Goal: Transaction & Acquisition: Obtain resource

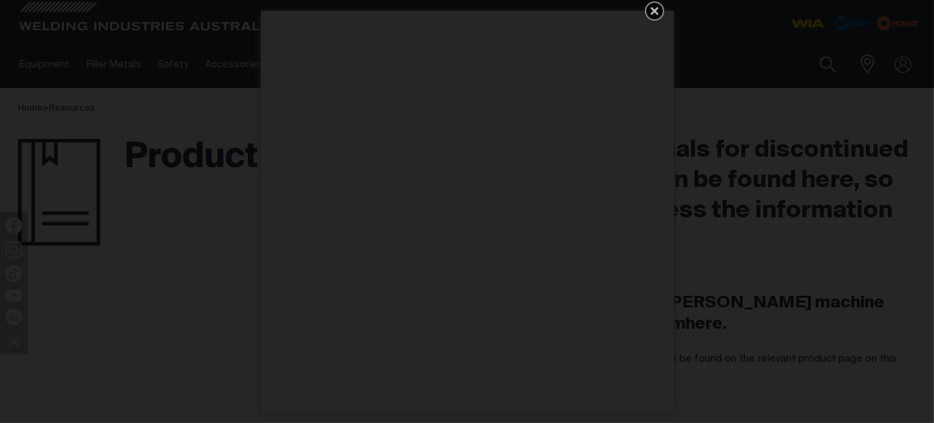
click at [654, 3] on icon "Get 5 WIA Welding Guides Free!" at bounding box center [654, 11] width 17 height 17
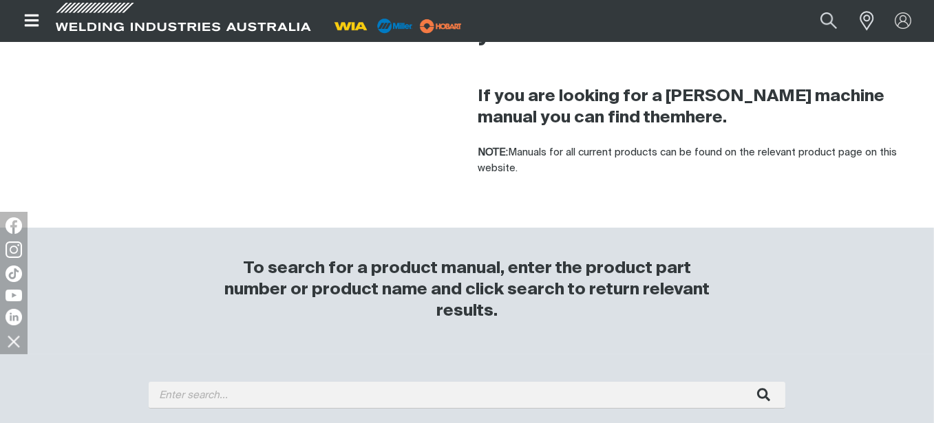
scroll to position [344, 0]
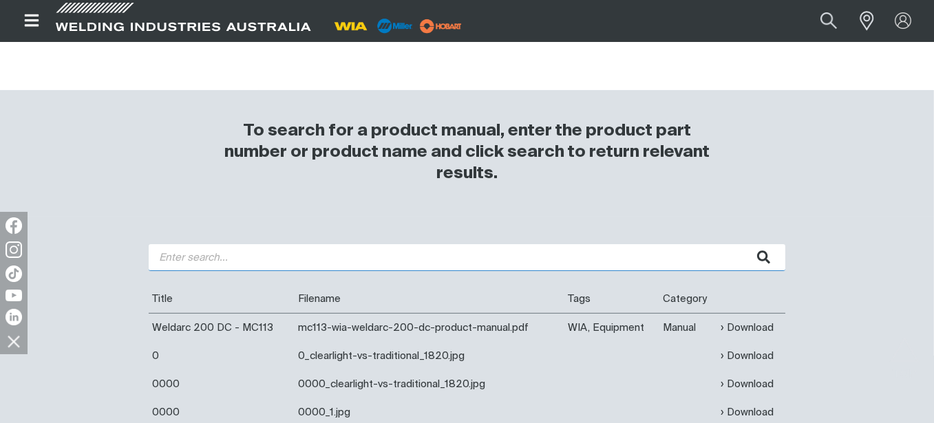
click at [226, 264] on input "search" at bounding box center [467, 257] width 636 height 27
type input "500I"
click at [742, 244] on button "submit" at bounding box center [763, 257] width 43 height 27
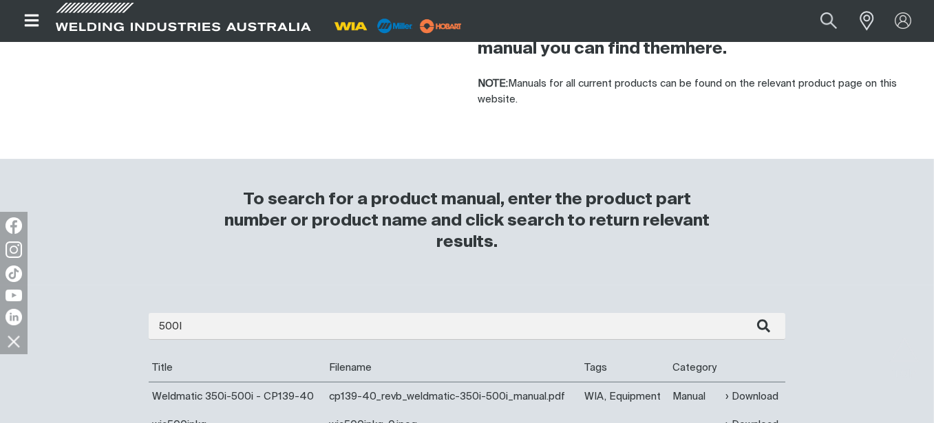
scroll to position [344, 0]
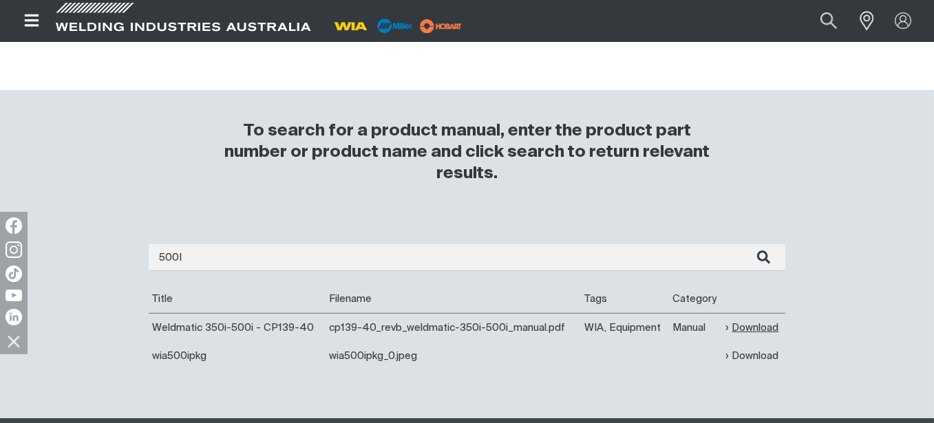
click at [746, 327] on link "Download" at bounding box center [752, 328] width 53 height 16
click at [880, 14] on div at bounding box center [867, 20] width 31 height 25
click at [867, 17] on span at bounding box center [863, 21] width 30 height 28
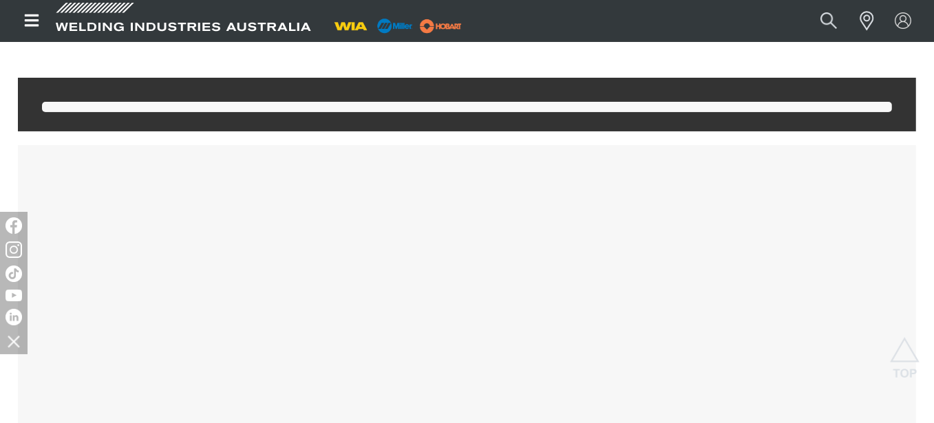
scroll to position [69, 0]
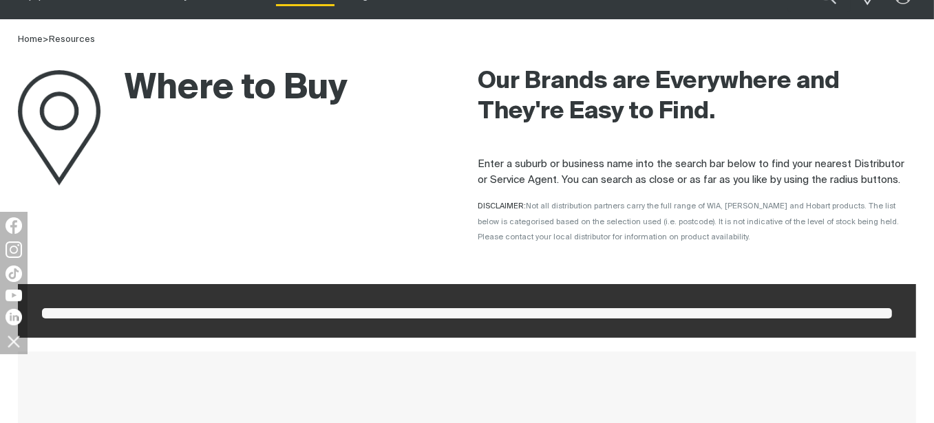
click at [868, 70] on h2 "Our Brands are Everywhere and They're Easy to Find." at bounding box center [697, 97] width 438 height 61
click at [870, 58] on div "Our Brands are Everywhere and They're Easy to Find." at bounding box center [697, 96] width 438 height 99
click at [872, 61] on div "Our Brands are Everywhere and They're Easy to Find." at bounding box center [697, 96] width 438 height 99
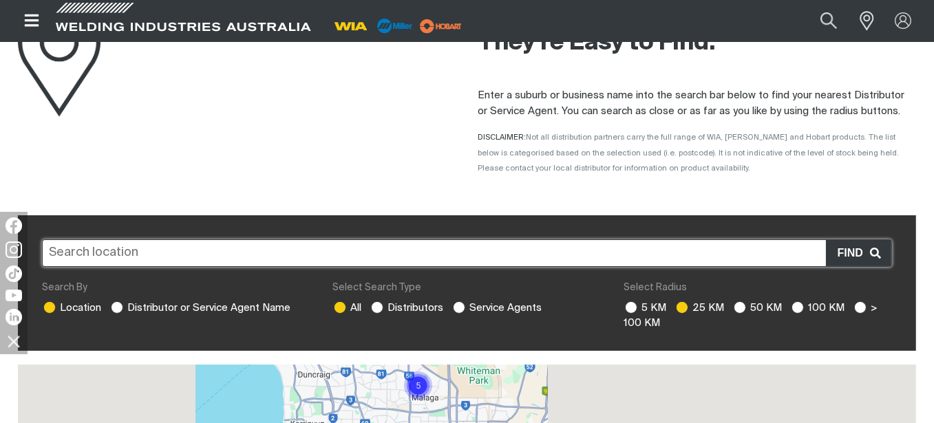
scroll to position [0, 0]
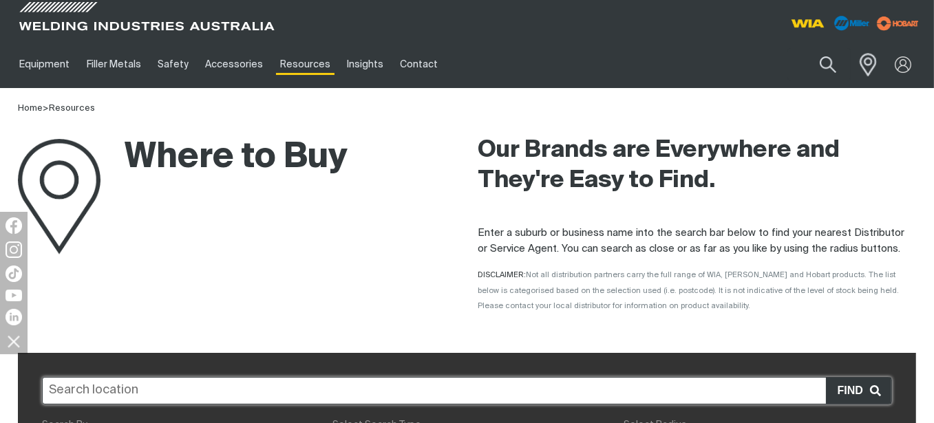
click at [865, 63] on span at bounding box center [864, 64] width 30 height 28
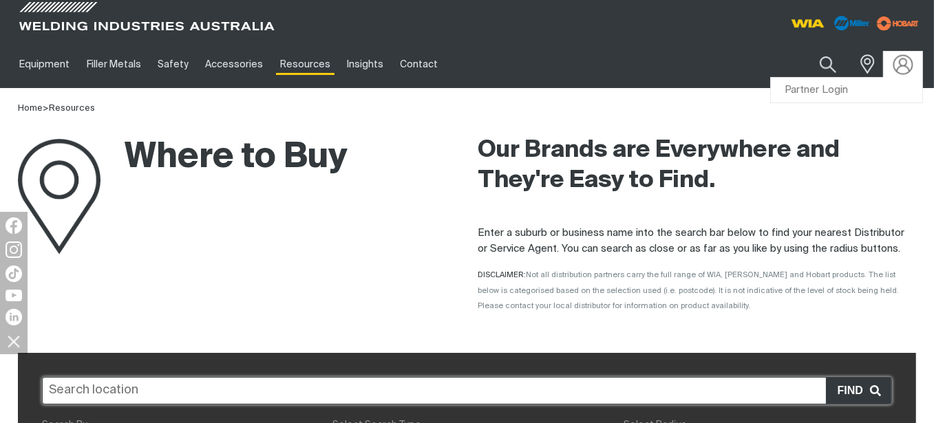
click at [895, 66] on img at bounding box center [903, 64] width 20 height 20
click at [834, 73] on button "Search products" at bounding box center [828, 64] width 56 height 39
click at [907, 71] on img at bounding box center [903, 64] width 20 height 20
click at [875, 85] on link "Partner Login" at bounding box center [846, 90] width 151 height 25
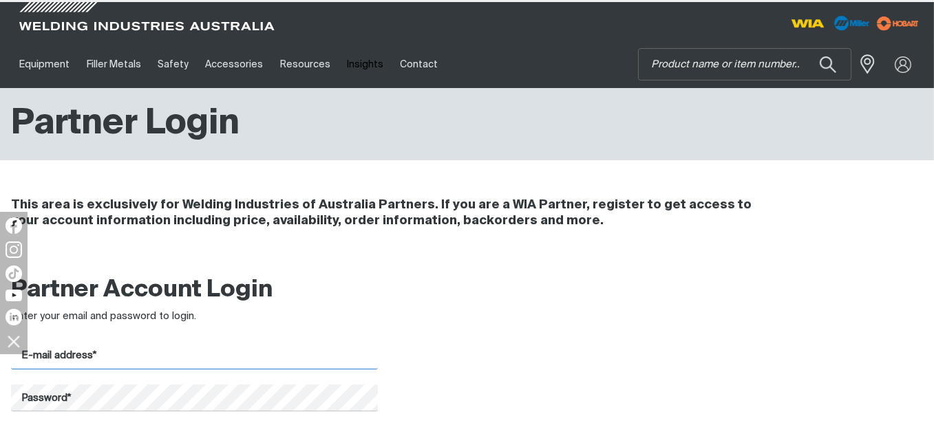
type input "[EMAIL_ADDRESS][DOMAIN_NAME]"
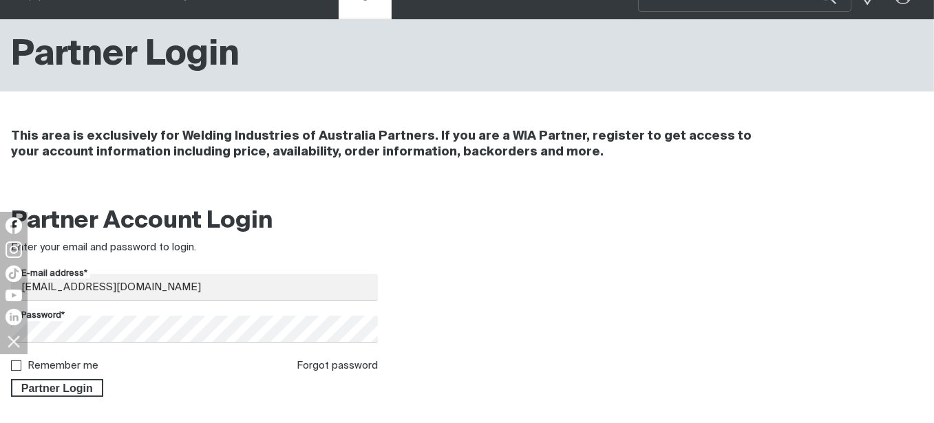
scroll to position [206, 0]
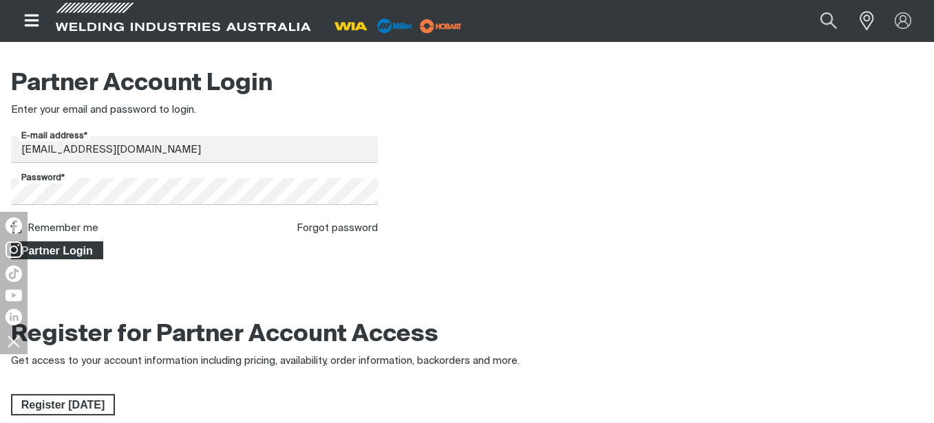
click at [54, 252] on span "Partner Login" at bounding box center [56, 250] width 89 height 18
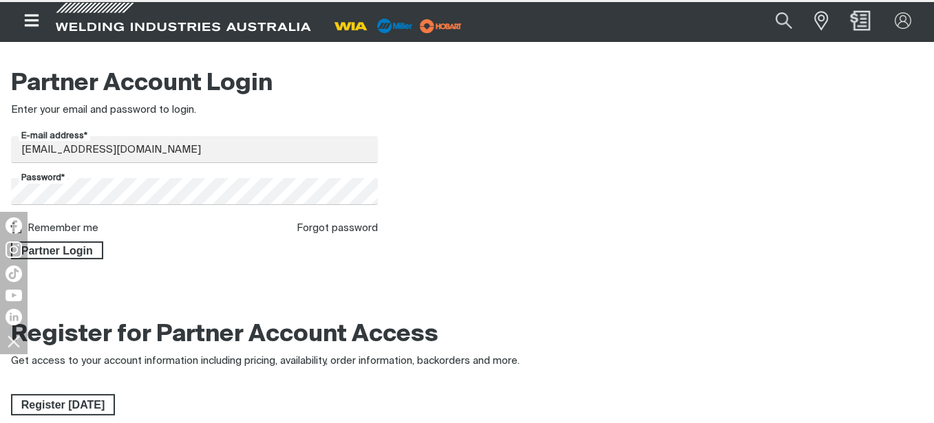
click at [872, 25] on div at bounding box center [860, 21] width 44 height 26
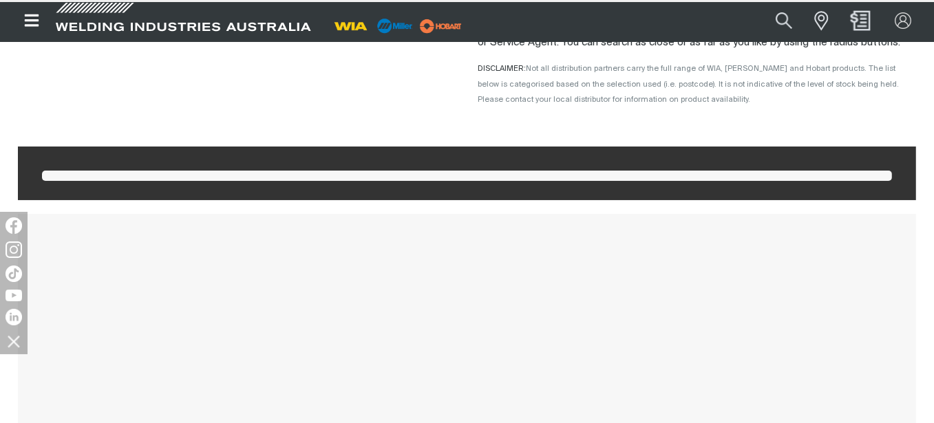
click at [863, 28] on img "Shopping cart ( product(s))" at bounding box center [860, 21] width 20 height 20
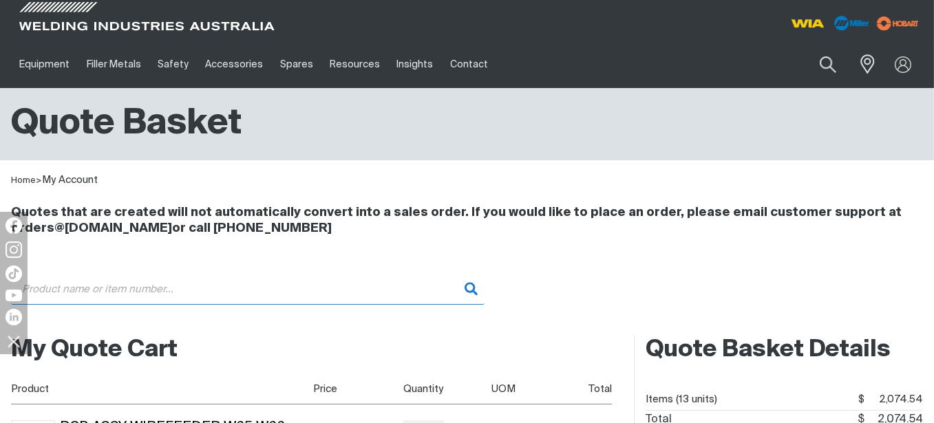
click at [272, 286] on input "Search" at bounding box center [247, 289] width 473 height 31
paste input "PCB Assy PTAP500-CRTL 350i 500i"
type input "P"
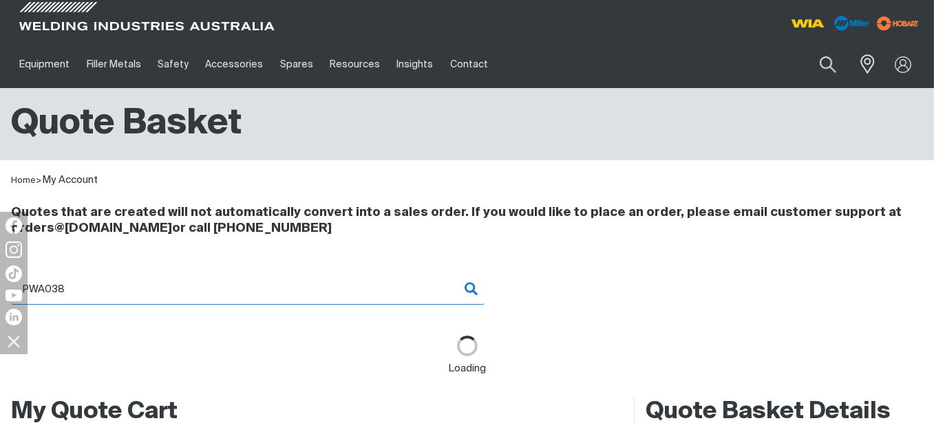
type input "PWA038 - PCB Assy Wirefeeder W65 W66"
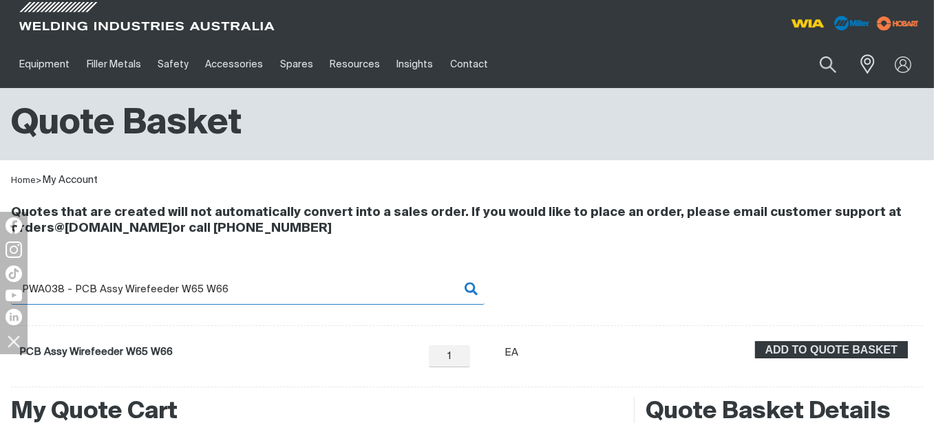
scroll to position [206, 0]
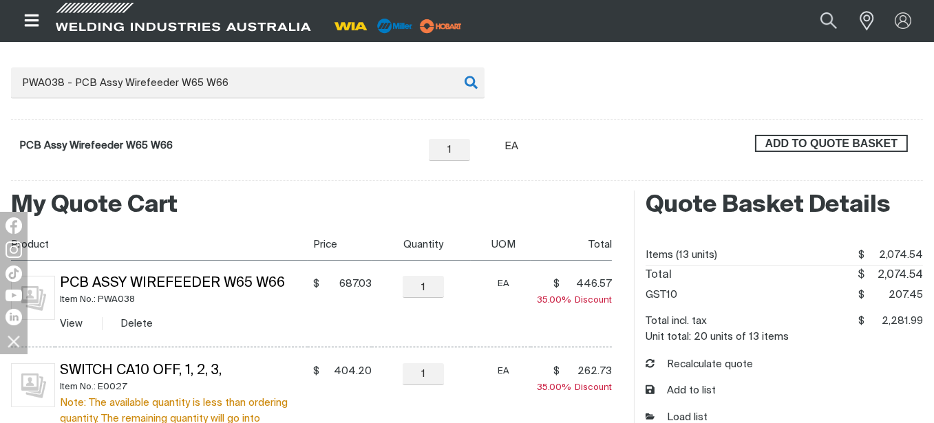
click at [868, 138] on span "ADD TO QUOTE BASKET" at bounding box center [831, 144] width 150 height 18
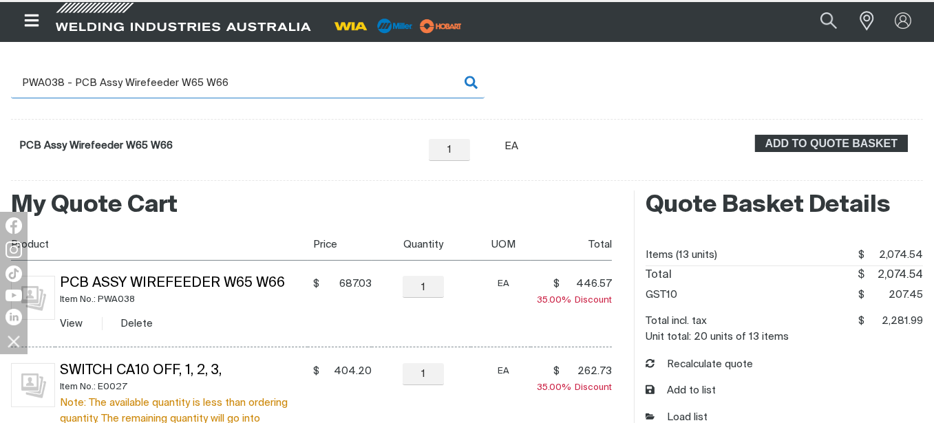
type input "2"
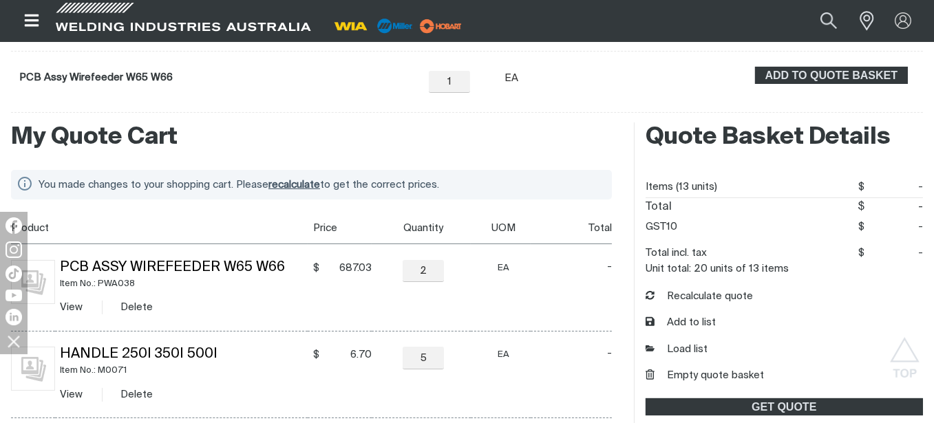
scroll to position [206, 0]
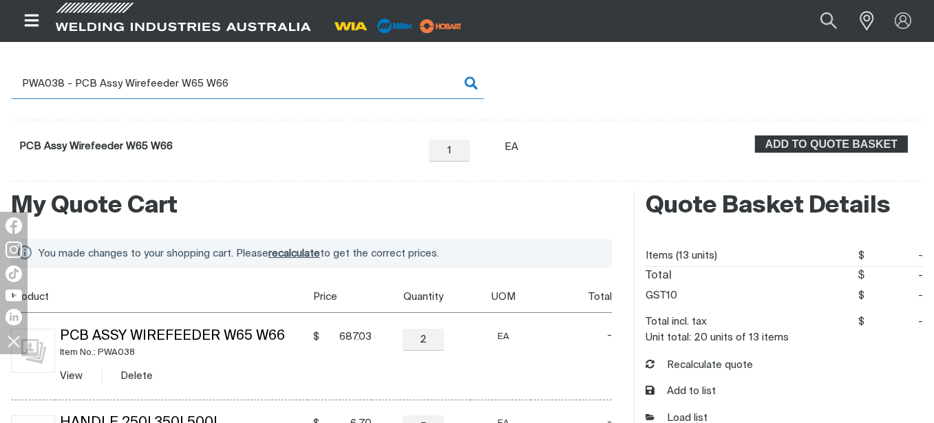
drag, startPoint x: 246, startPoint y: 90, endPoint x: 20, endPoint y: 83, distance: 226.5
click at [16, 85] on input "PWA038 - PCB Assy Wirefeeder W65 W66" at bounding box center [247, 83] width 473 height 31
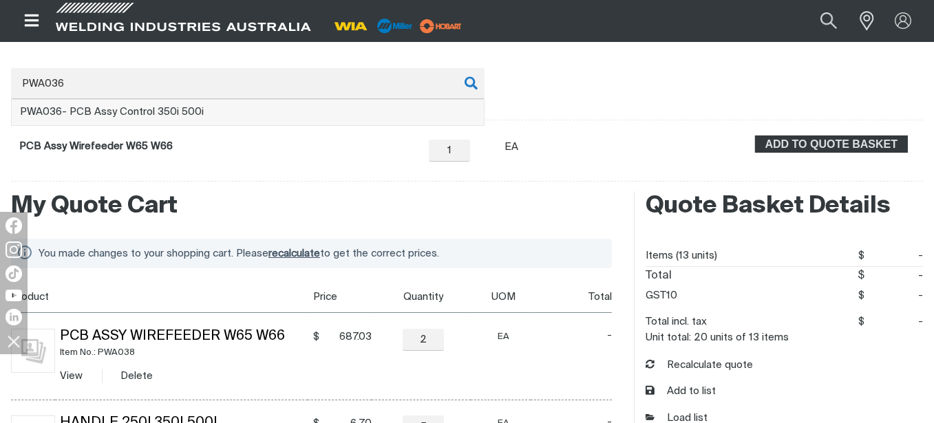
click at [141, 114] on span "PWA036 - PCB Assy Control 350i 500i" at bounding box center [112, 112] width 184 height 10
type input "PWA036 - PCB Assy Control 350i 500i"
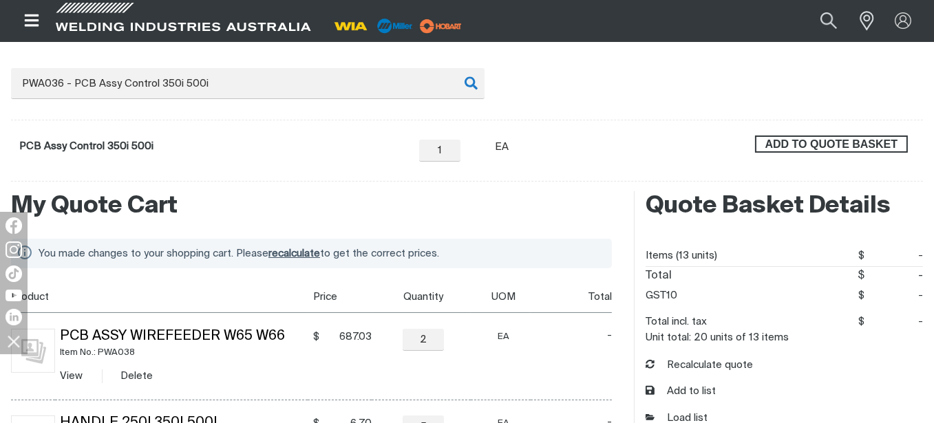
click at [784, 147] on span "ADD TO QUOTE BASKET" at bounding box center [831, 145] width 150 height 18
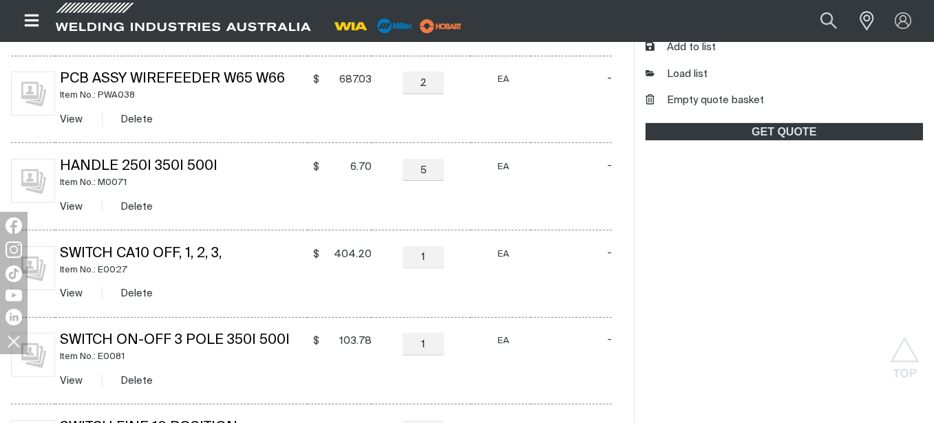
scroll to position [481, 0]
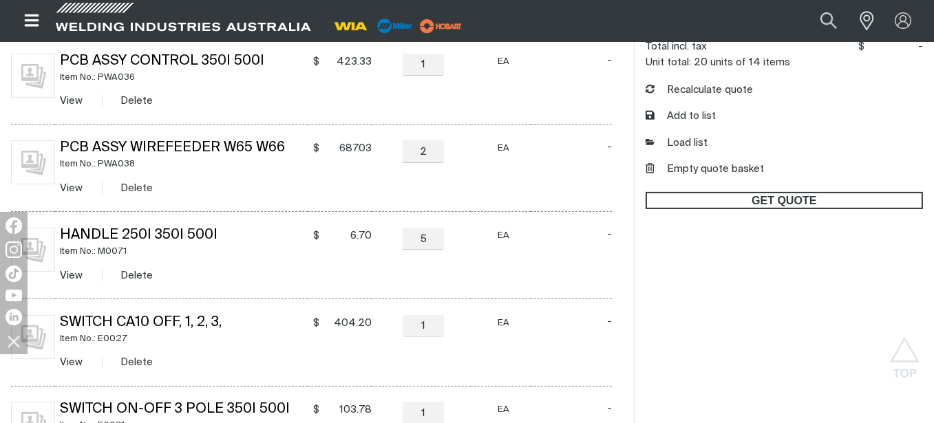
click at [760, 196] on span "GET QUOTE" at bounding box center [784, 201] width 275 height 18
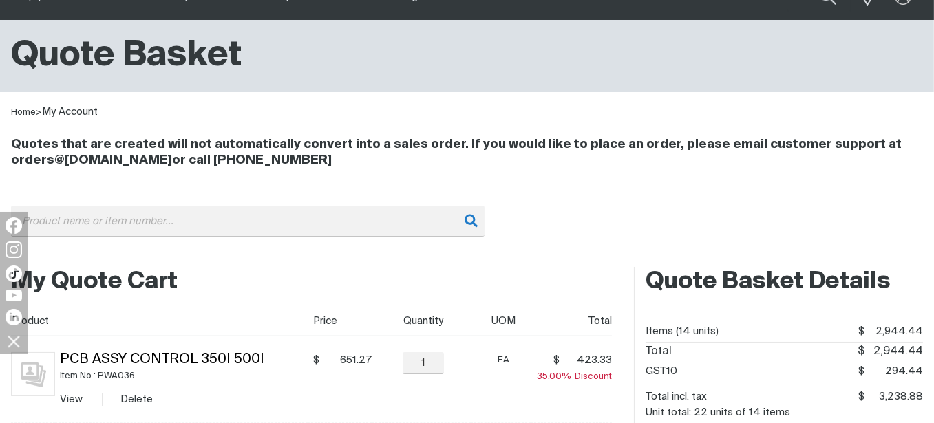
scroll to position [206, 0]
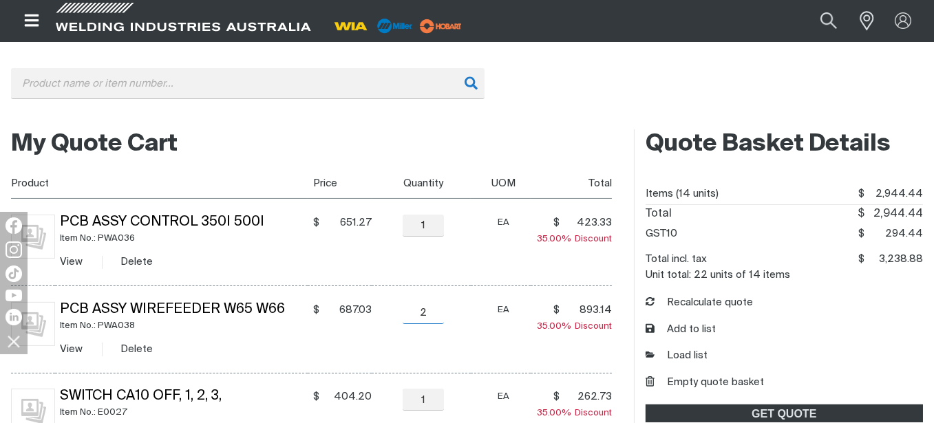
click at [436, 310] on input "2" at bounding box center [422, 313] width 41 height 22
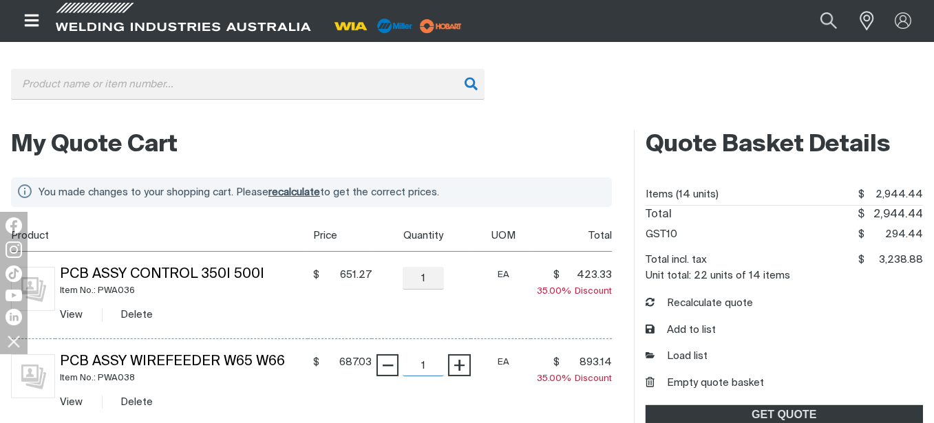
type input "1"
click at [471, 328] on td "EA" at bounding box center [501, 294] width 61 height 87
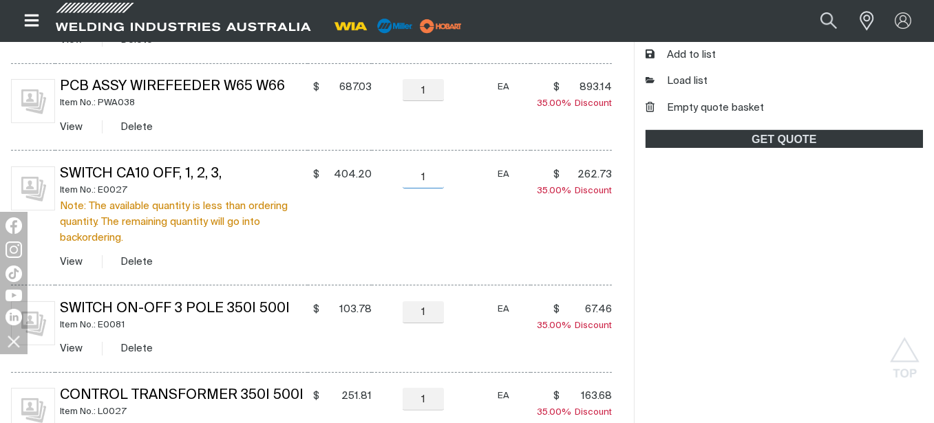
click at [435, 180] on input "1" at bounding box center [422, 177] width 41 height 22
type input "0"
click at [483, 224] on td "EA" at bounding box center [501, 218] width 61 height 135
click at [440, 319] on input "1" at bounding box center [422, 312] width 41 height 22
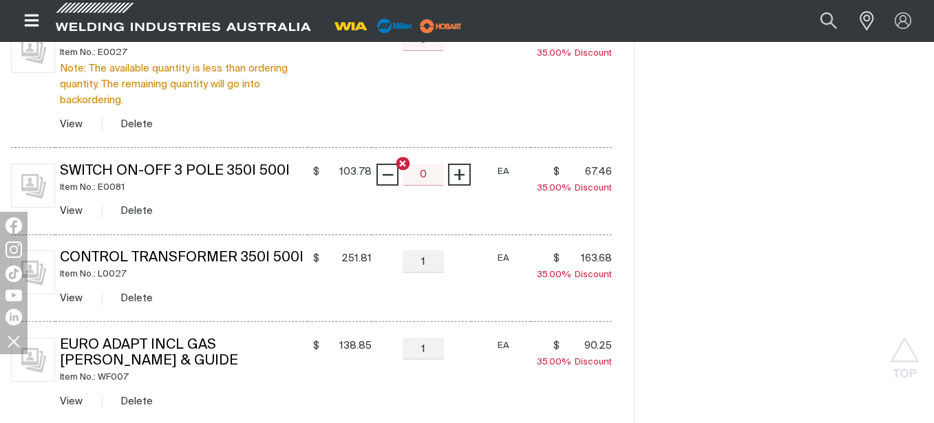
type input "0"
click at [432, 268] on input "1" at bounding box center [422, 261] width 41 height 22
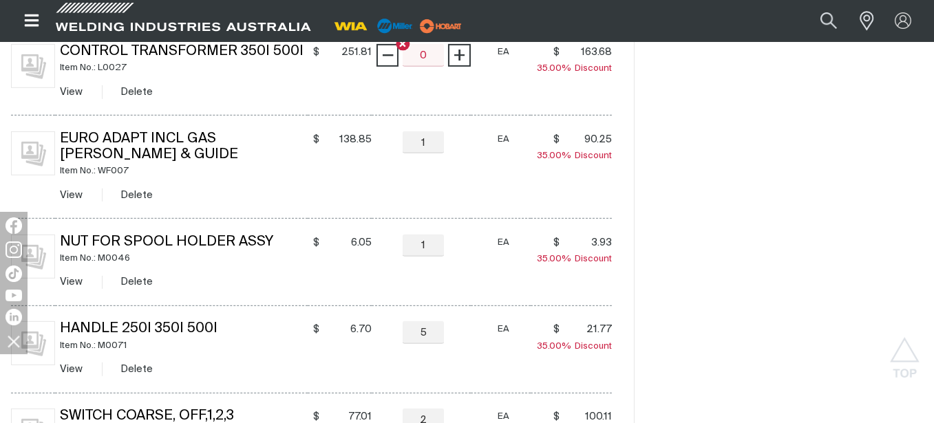
type input "0"
click at [429, 146] on input "1" at bounding box center [422, 142] width 41 height 22
type input "0"
click at [440, 249] on input "1" at bounding box center [422, 246] width 41 height 22
click at [431, 249] on input "1" at bounding box center [422, 246] width 41 height 22
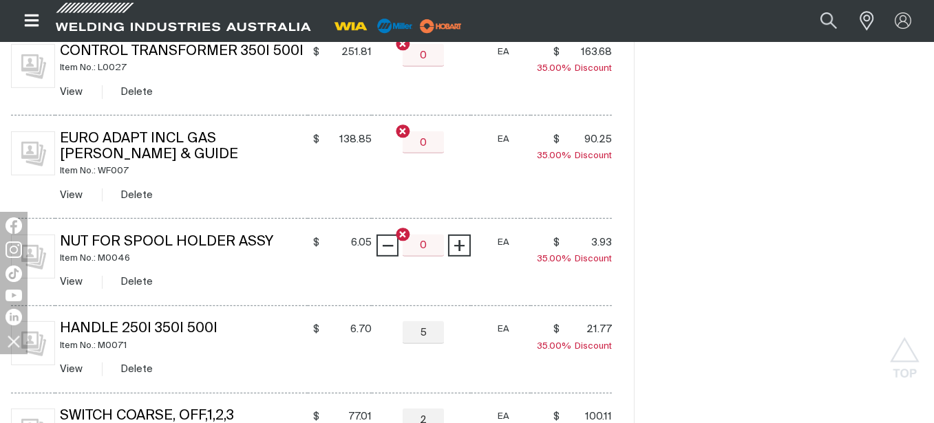
type input "0"
drag, startPoint x: 433, startPoint y: 336, endPoint x: 400, endPoint y: 336, distance: 33.0
click at [400, 336] on div "5 Quantity" at bounding box center [423, 332] width 50 height 22
type input "0"
click at [493, 334] on div "EA" at bounding box center [502, 329] width 55 height 16
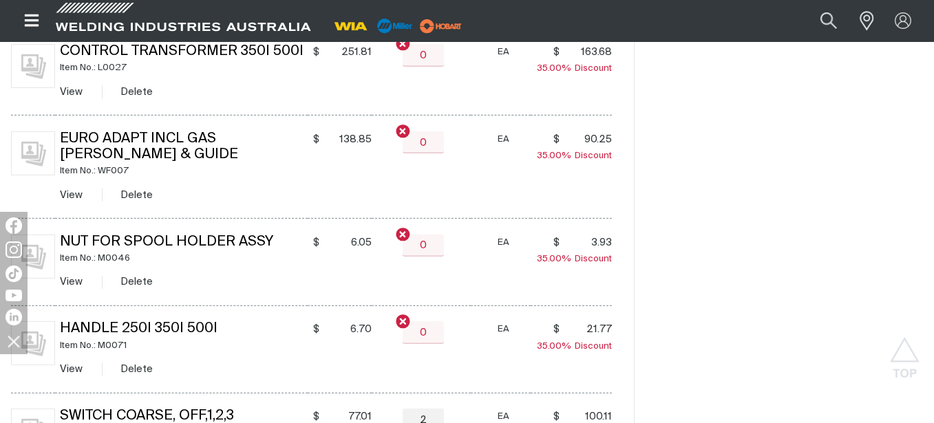
scroll to position [962, 0]
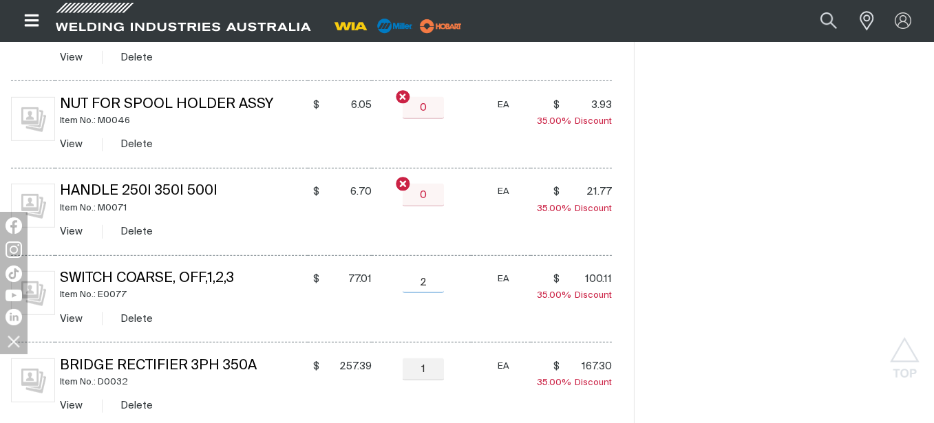
click at [424, 278] on input "2" at bounding box center [422, 282] width 41 height 22
type input "0"
click at [490, 302] on td "EA" at bounding box center [501, 298] width 61 height 87
click at [431, 371] on input "1" at bounding box center [422, 369] width 41 height 22
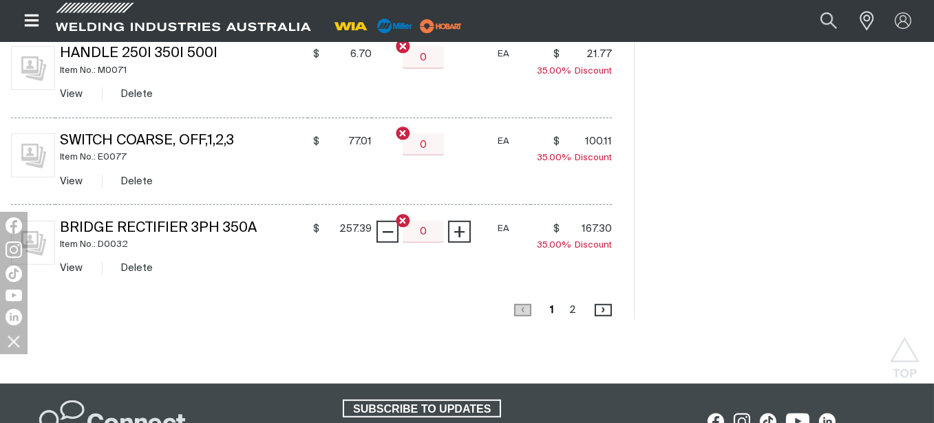
type input "0"
click at [464, 320] on div "‹ Previous page Page 1 Page 2 › Next page" at bounding box center [311, 308] width 623 height 23
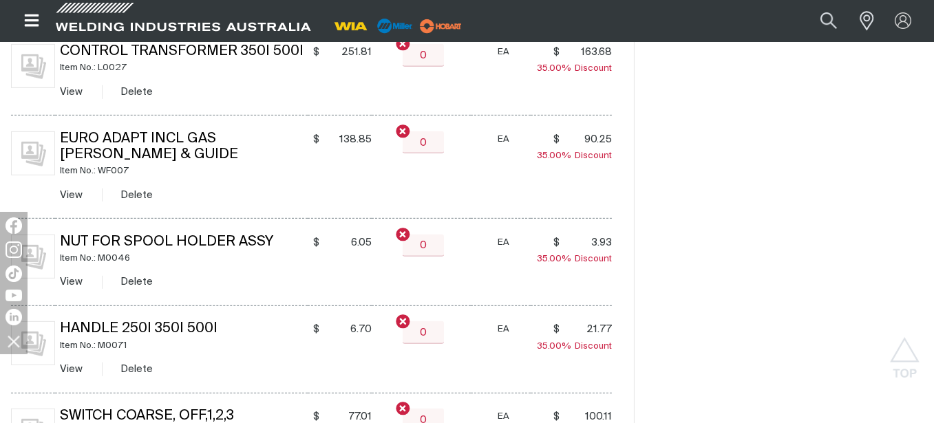
scroll to position [411, 0]
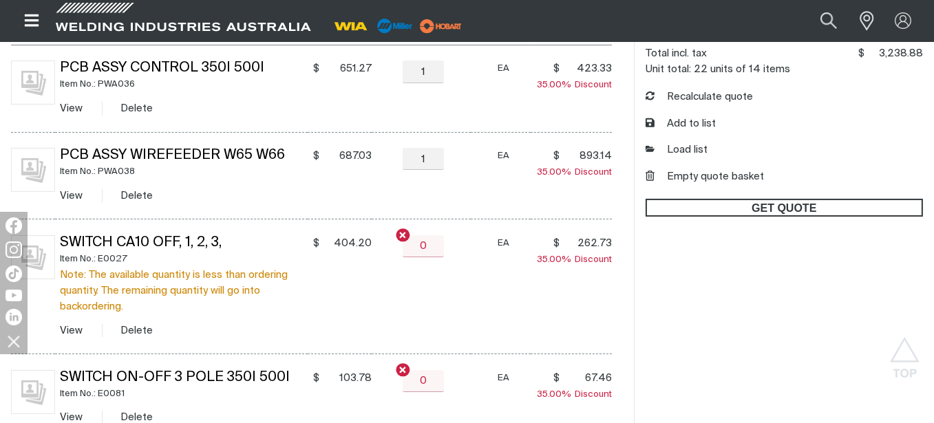
click at [782, 213] on span "GET QUOTE" at bounding box center [784, 208] width 275 height 18
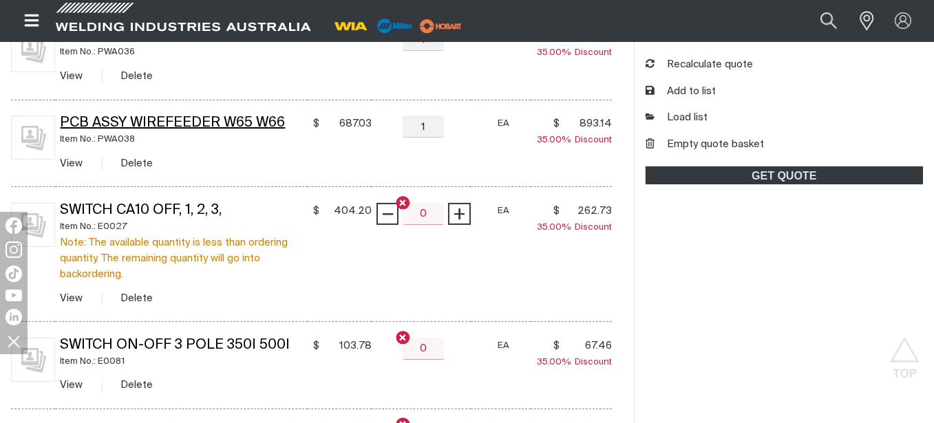
scroll to position [447, 0]
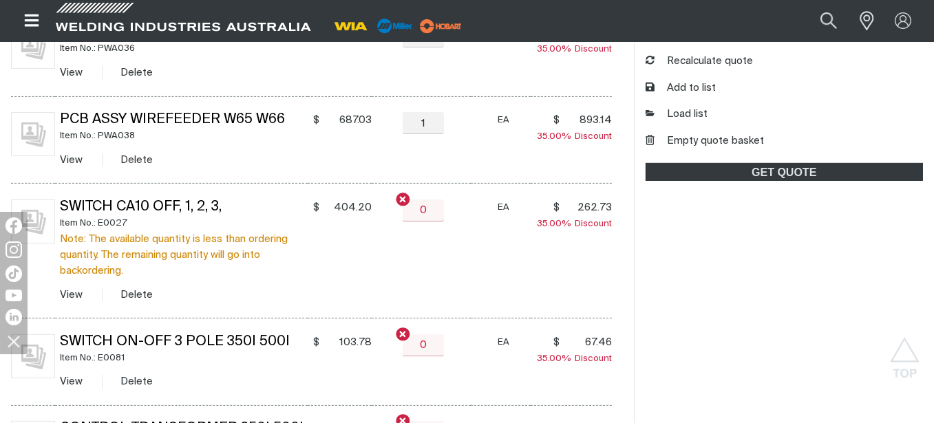
click at [471, 247] on td "EA" at bounding box center [501, 251] width 61 height 135
click at [733, 162] on div "Quote Basket Details Items (14 units) $2944.44 $ 2,944.44 Total $2944.44 $ 2,94…" at bounding box center [778, 430] width 289 height 1085
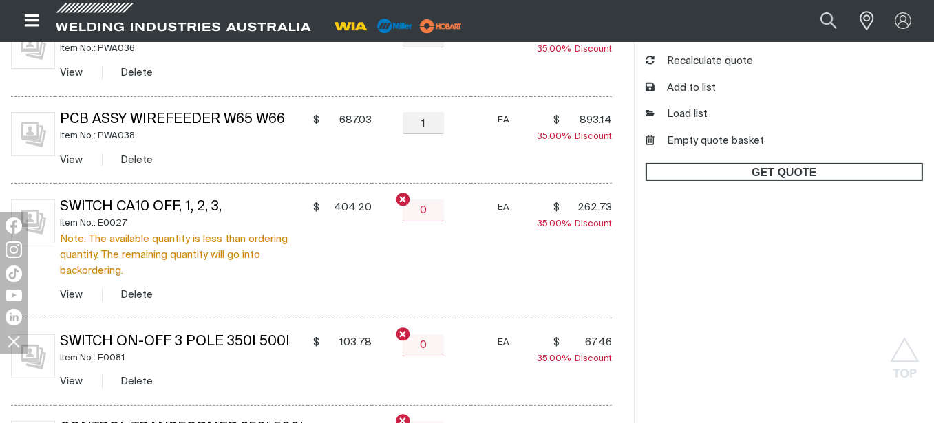
click at [733, 169] on span "GET QUOTE" at bounding box center [784, 172] width 275 height 18
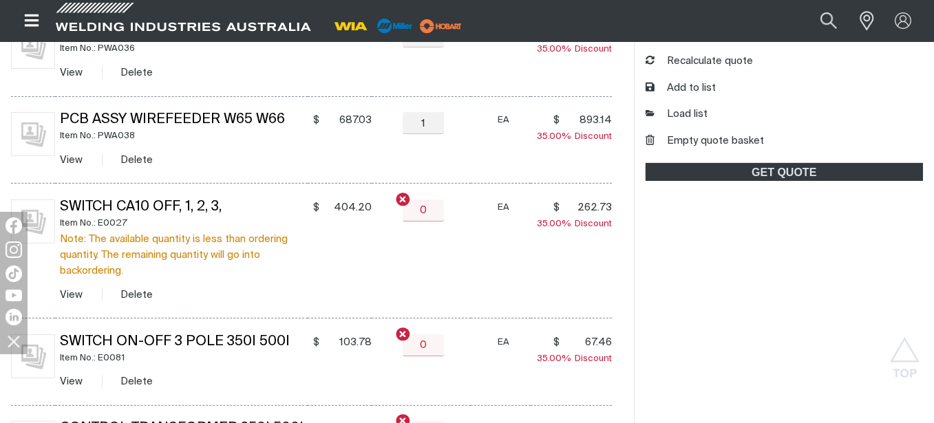
click at [431, 257] on td "− 0 Quantity Quantity is invalid. +" at bounding box center [421, 251] width 99 height 135
click at [436, 213] on input "0" at bounding box center [422, 211] width 41 height 22
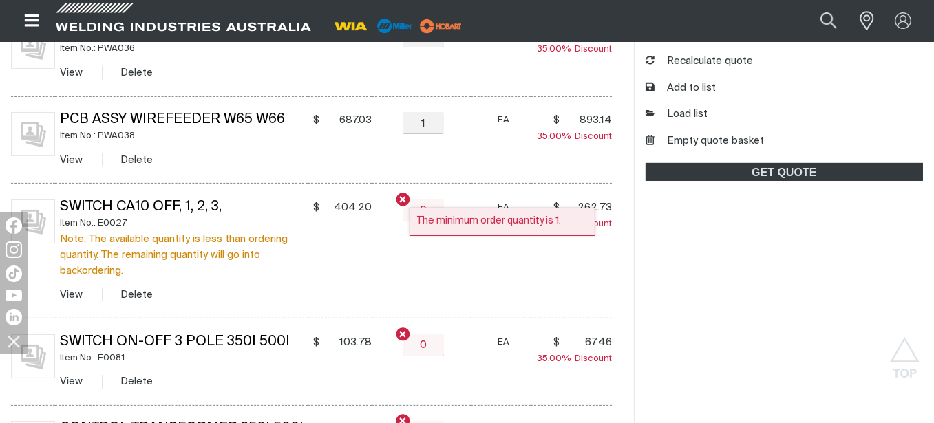
click at [402, 197] on icon at bounding box center [402, 199] width 9 height 9
click at [405, 202] on icon at bounding box center [403, 199] width 6 height 6
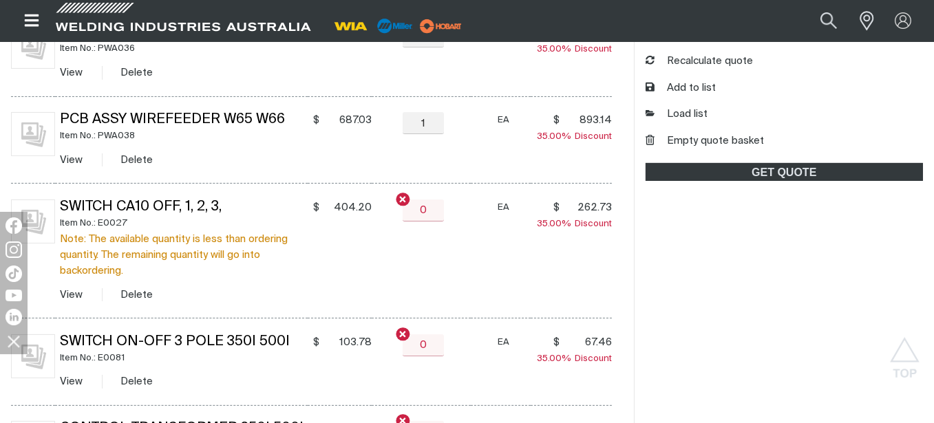
click at [468, 248] on td "− 0 Quantity Quantity is invalid. +" at bounding box center [421, 251] width 99 height 135
click at [136, 292] on button "Delete" at bounding box center [137, 295] width 32 height 16
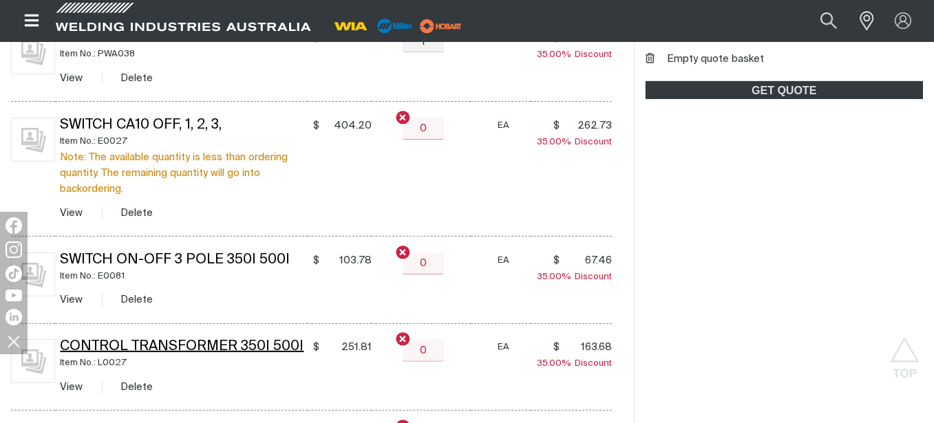
scroll to position [582, 0]
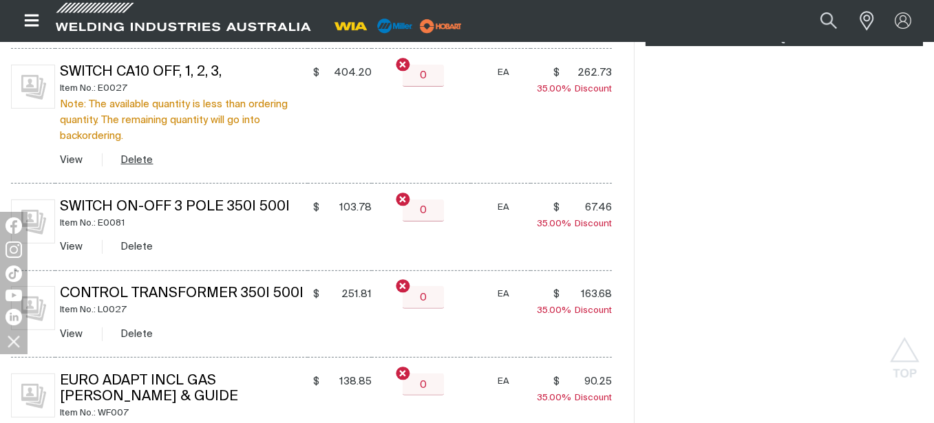
click at [139, 156] on button "Delete" at bounding box center [137, 160] width 32 height 16
click at [140, 157] on button "Delete" at bounding box center [137, 160] width 32 height 16
click at [142, 247] on button "Delete" at bounding box center [137, 247] width 32 height 16
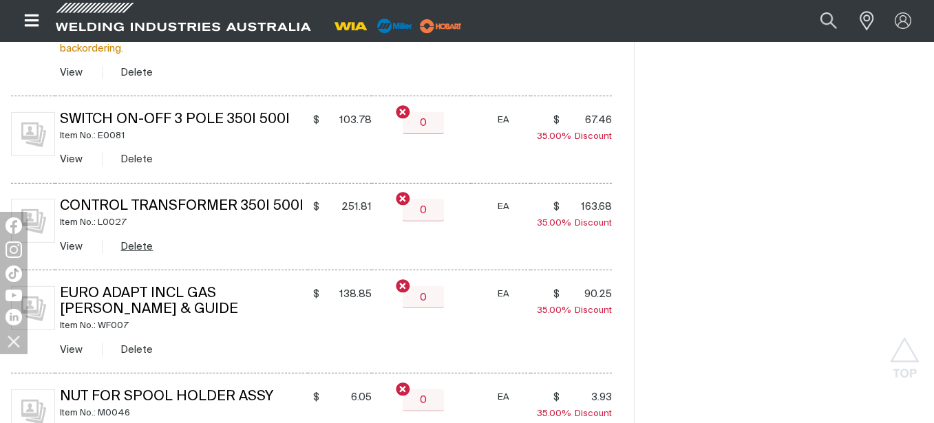
click at [144, 248] on button "Delete" at bounding box center [137, 247] width 32 height 16
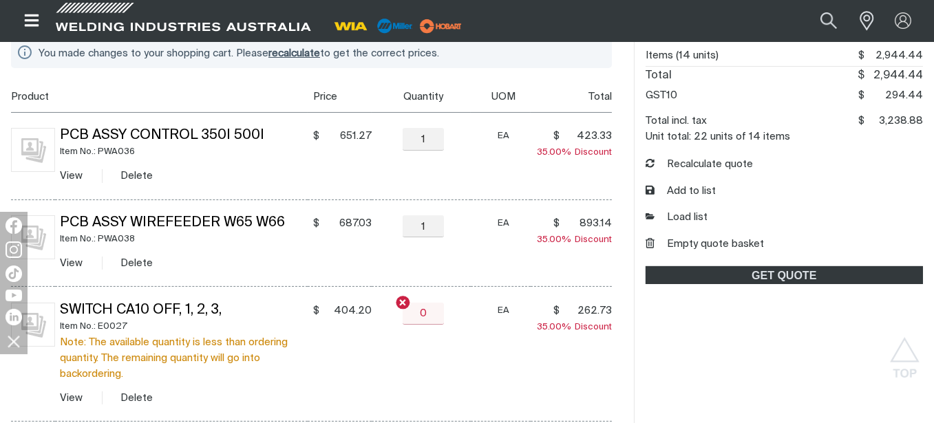
scroll to position [482, 0]
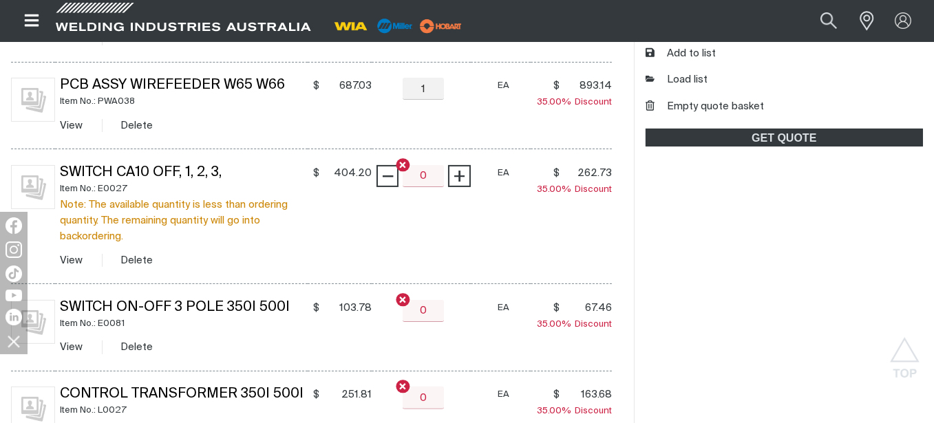
click at [437, 180] on input "0" at bounding box center [422, 176] width 41 height 22
type input "1"
click at [426, 303] on input "0" at bounding box center [422, 311] width 41 height 22
type input "0"
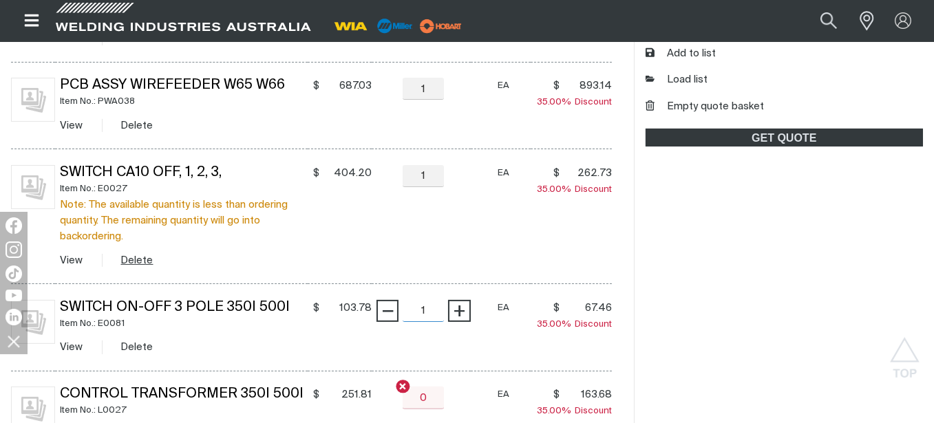
type input "1"
click at [125, 259] on button "Delete" at bounding box center [137, 260] width 32 height 16
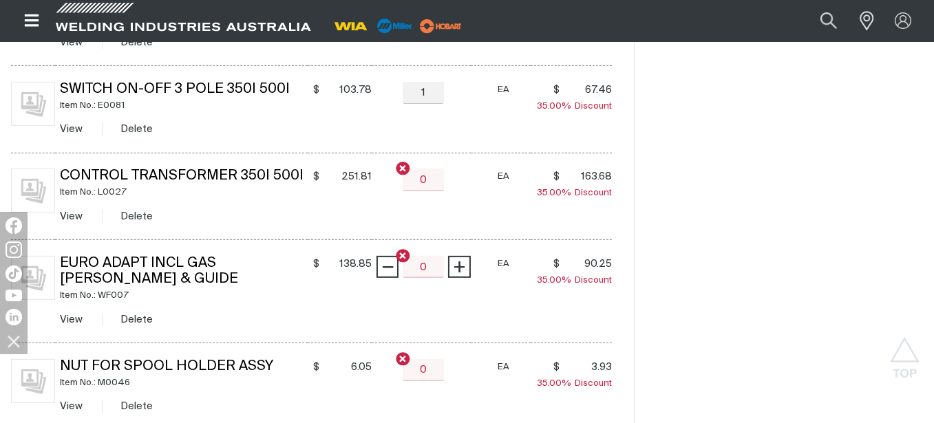
scroll to position [757, 0]
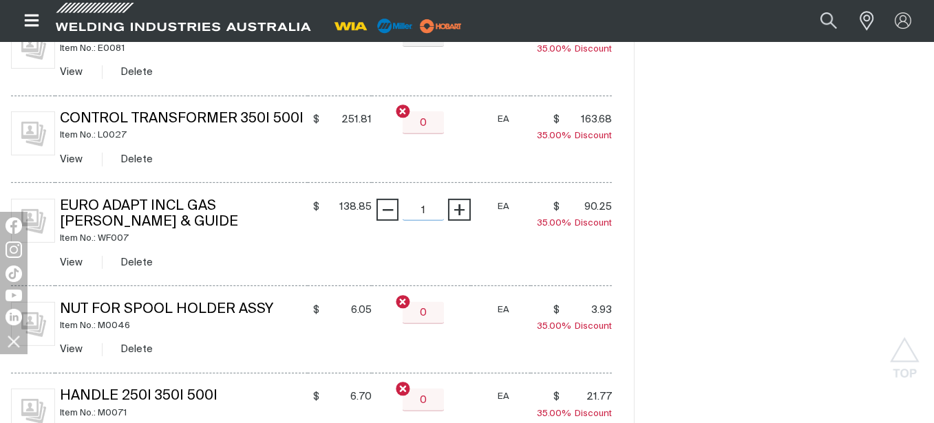
type input "1"
click at [433, 125] on input "0" at bounding box center [422, 122] width 41 height 22
type input "1"
click at [438, 317] on input "0" at bounding box center [422, 313] width 41 height 22
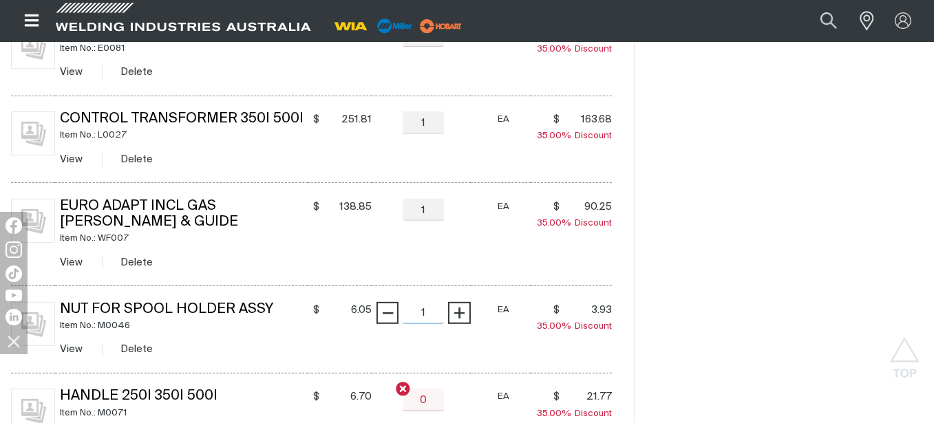
type input "1"
click at [436, 396] on input "0" at bounding box center [422, 400] width 41 height 22
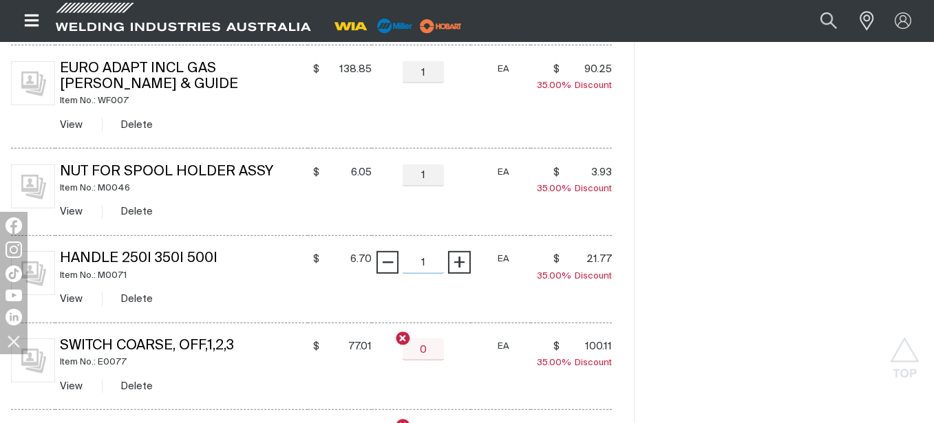
type input "1"
click at [436, 356] on input "0" at bounding box center [422, 349] width 41 height 22
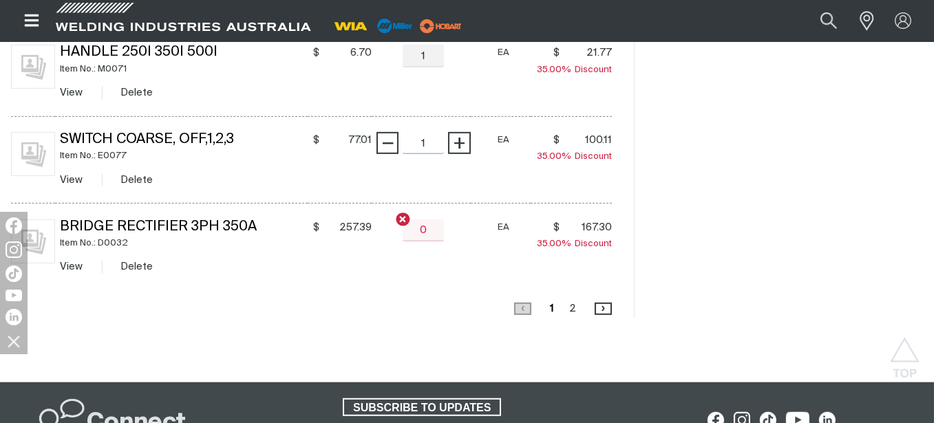
type input "1"
click at [427, 235] on input "0" at bounding box center [422, 230] width 41 height 22
type input "1"
click at [451, 281] on td "− 1 Quantity +" at bounding box center [421, 247] width 99 height 87
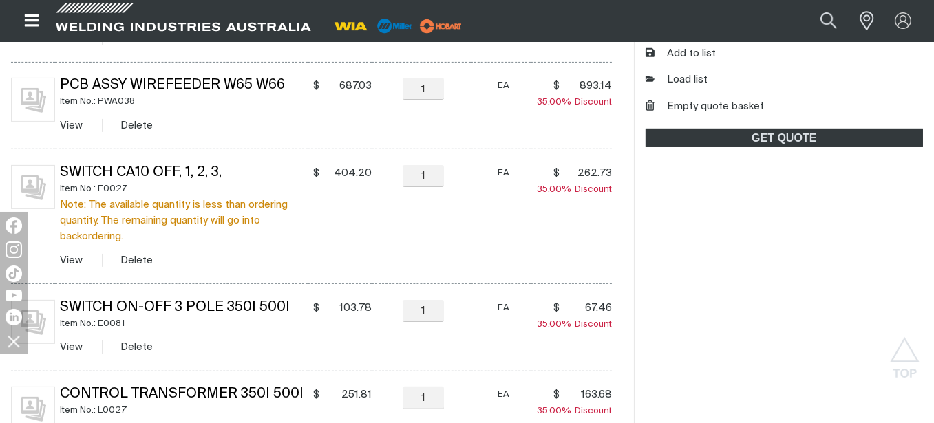
scroll to position [275, 0]
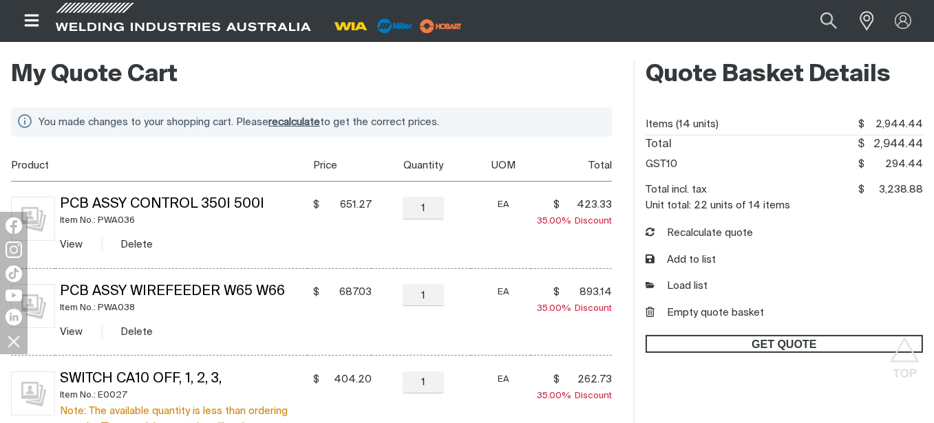
click at [757, 341] on span "GET QUOTE" at bounding box center [784, 344] width 275 height 18
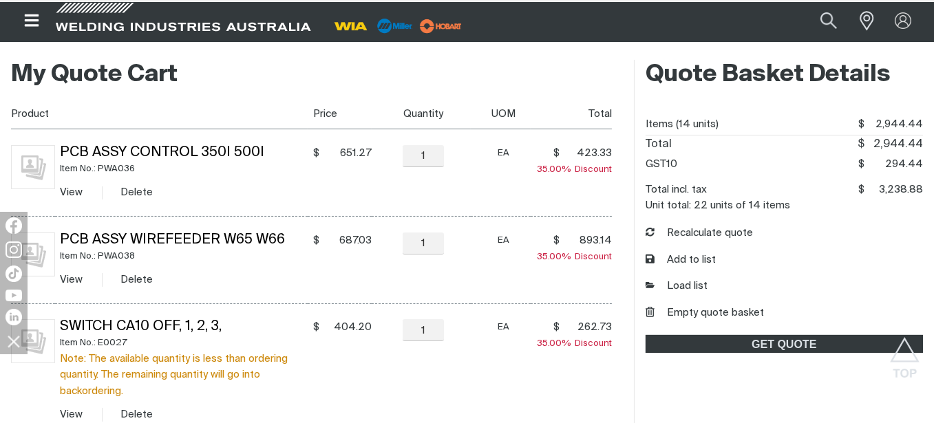
scroll to position [344, 0]
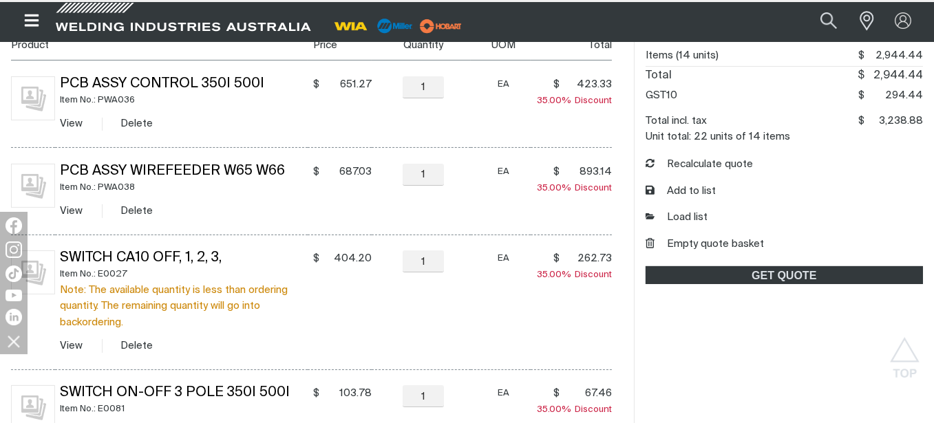
click at [402, 311] on td "− 1 Quantity +" at bounding box center [421, 302] width 99 height 135
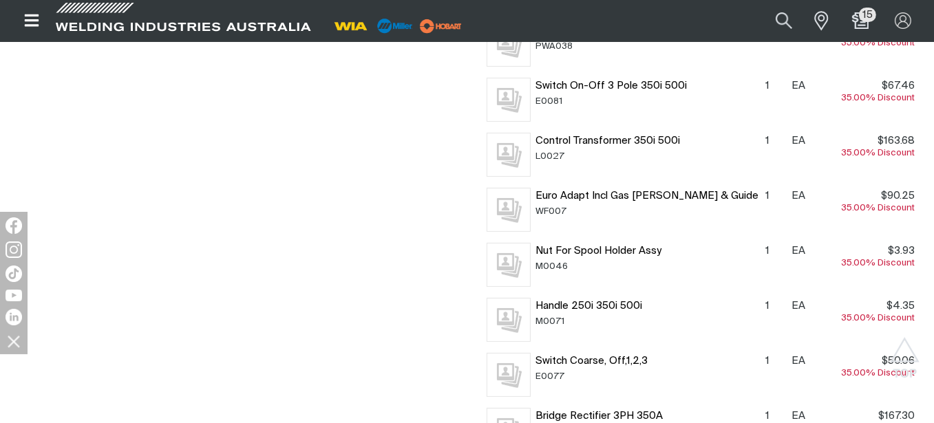
scroll to position [206, 0]
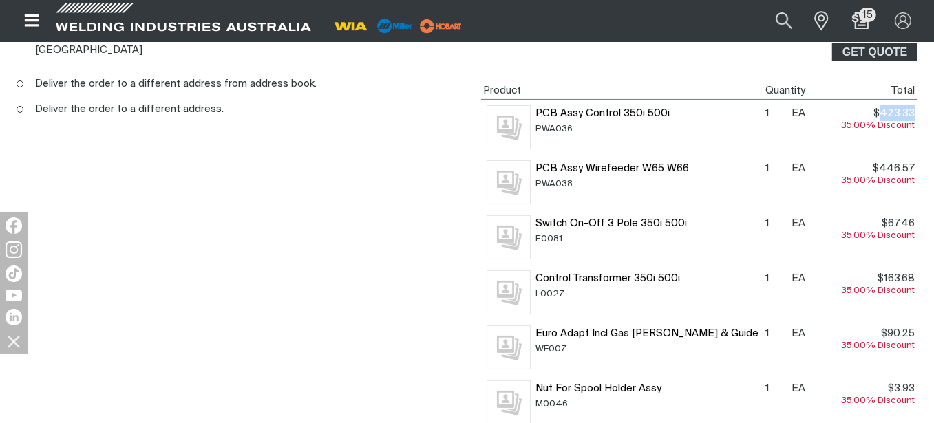
drag, startPoint x: 881, startPoint y: 107, endPoint x: 915, endPoint y: 110, distance: 34.5
click at [915, 110] on td "$423.33 $423.33 35.00% Discount" at bounding box center [862, 127] width 109 height 56
copy span "423.33"
click at [857, 220] on td "$67.46 $67.46 35.00% Discount" at bounding box center [862, 237] width 109 height 55
click at [855, 261] on td "$67.46 $67.46 35.00% Discount" at bounding box center [862, 237] width 109 height 55
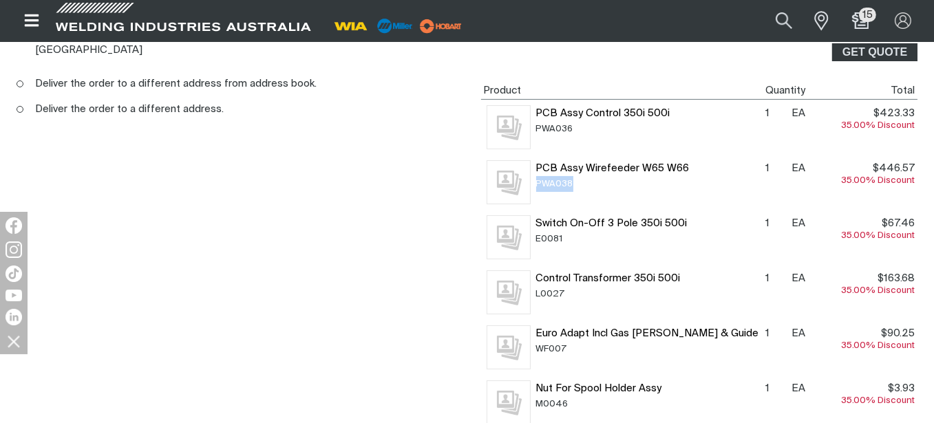
drag, startPoint x: 566, startPoint y: 179, endPoint x: 533, endPoint y: 182, distance: 33.1
click at [533, 182] on th "PCB Assy Wirefeeder W65 W66 PWA038" at bounding box center [648, 182] width 230 height 55
copy span "PWA038"
drag, startPoint x: 685, startPoint y: 158, endPoint x: 537, endPoint y: 164, distance: 148.7
click at [537, 164] on span "PCB Assy Wirefeeder W65 W66" at bounding box center [648, 168] width 224 height 16
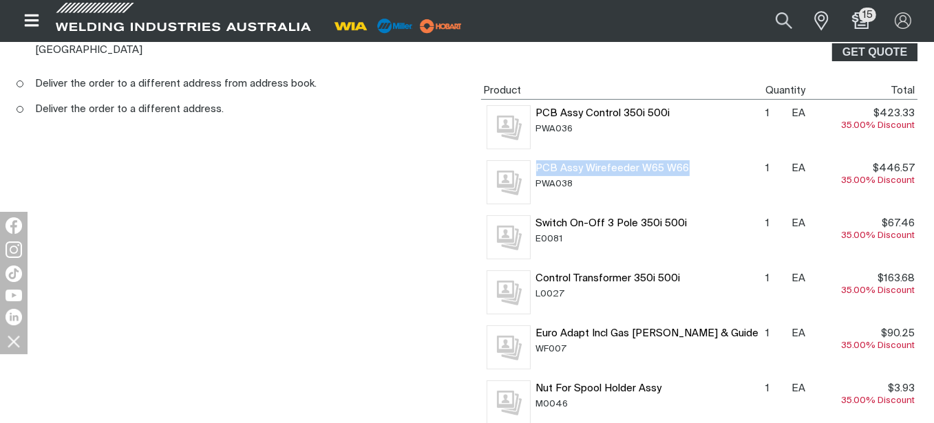
copy span "PCB Assy Wirefeeder W65 W66"
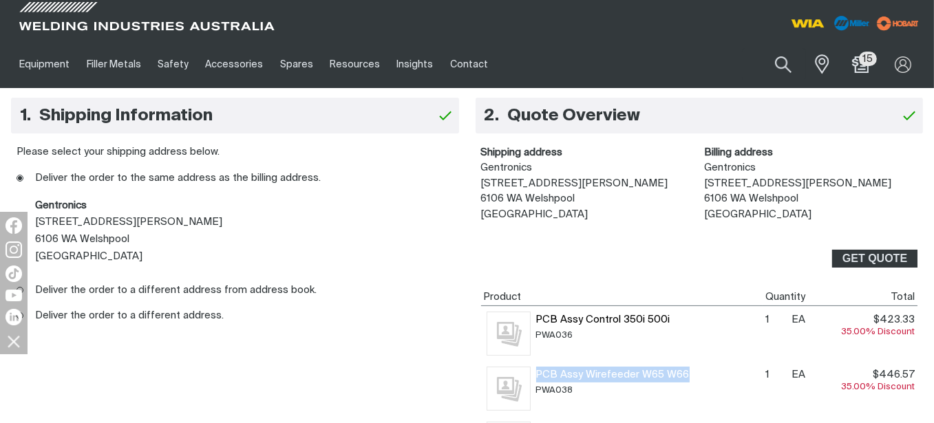
scroll to position [0, 0]
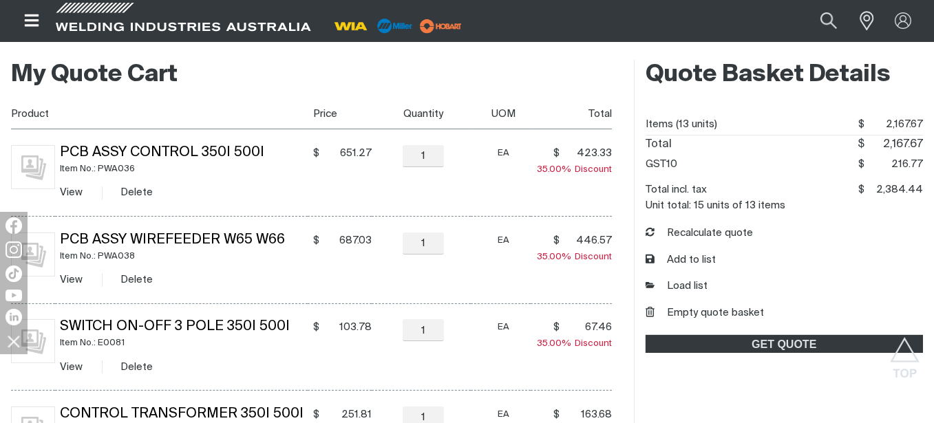
scroll to position [206, 0]
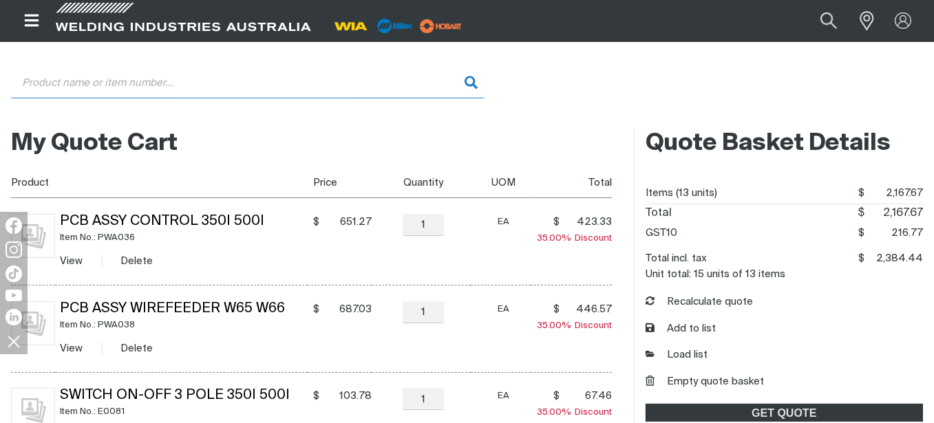
click at [147, 87] on input "Search" at bounding box center [247, 82] width 473 height 31
paste input "WF061"
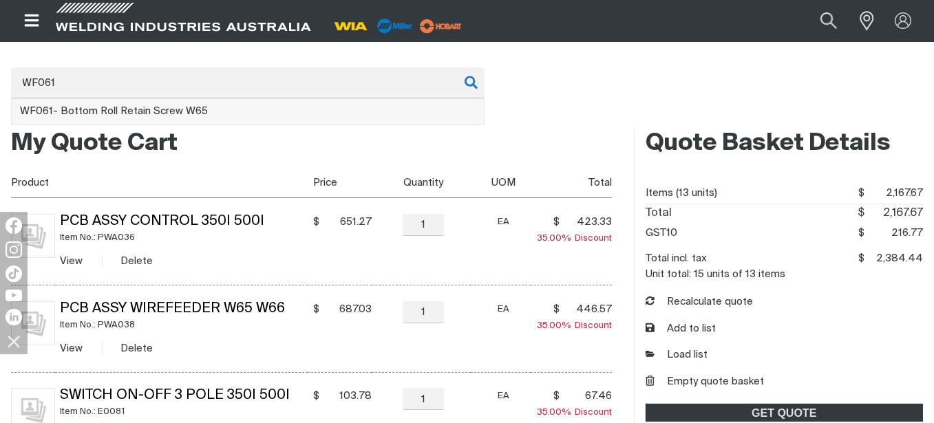
click at [182, 106] on li "WF061 - Bottom Roll Retain Screw W65" at bounding box center [248, 112] width 472 height 26
type input "WF061 - Bottom Roll Retain Screw W65"
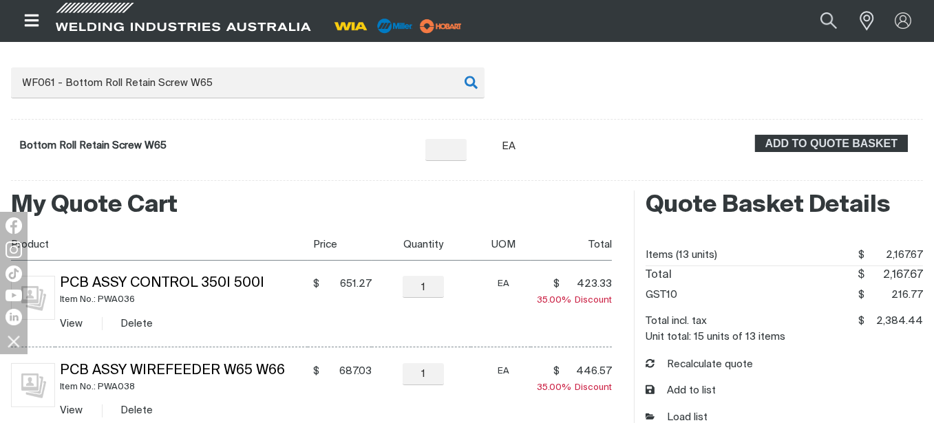
type input "1"
click at [775, 140] on span "ADD TO QUOTE BASKET" at bounding box center [831, 144] width 150 height 18
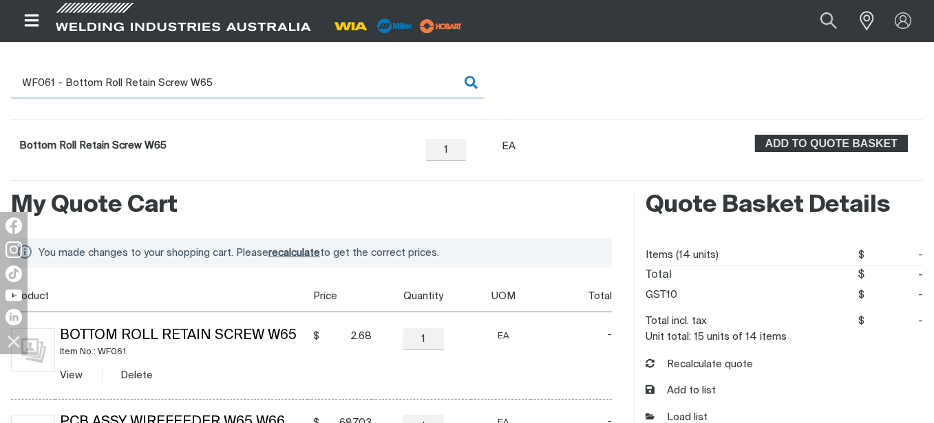
click at [94, 97] on input "WF061 - Bottom Roll Retain Screw W65" at bounding box center [247, 82] width 473 height 31
drag, startPoint x: 235, startPoint y: 84, endPoint x: 63, endPoint y: 76, distance: 172.2
click at [63, 76] on input "WF061 - Bottom Roll Retain Screw W65" at bounding box center [247, 82] width 473 height 31
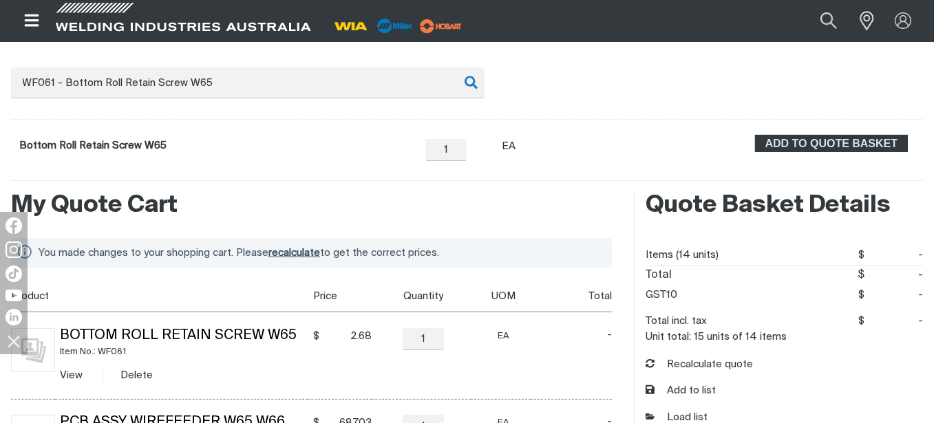
click at [860, 35] on div "Search When search results are available use up and down arrows to review and e…" at bounding box center [771, 20] width 304 height 41
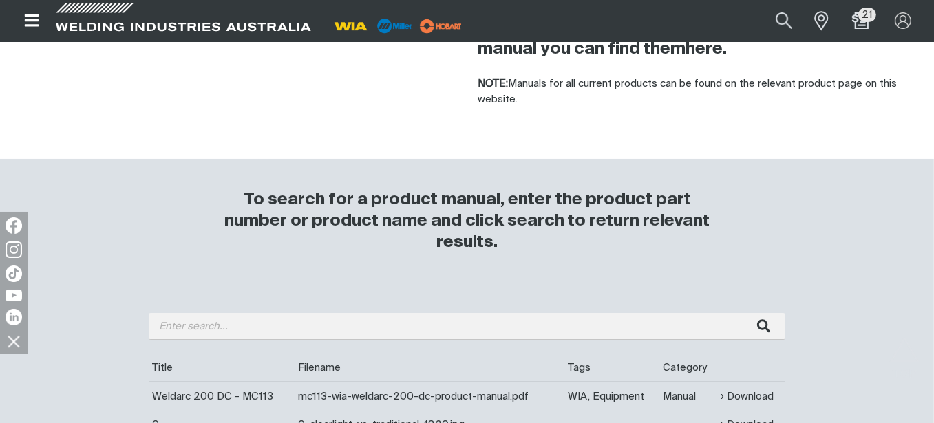
scroll to position [482, 0]
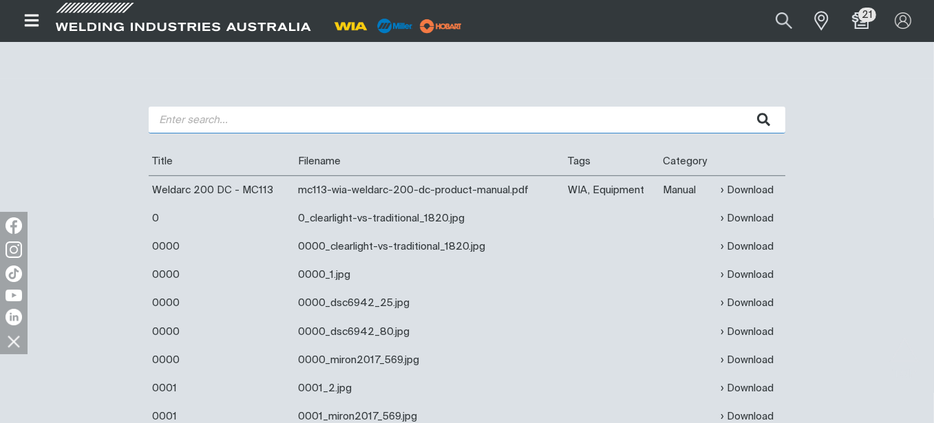
click at [383, 127] on input "search" at bounding box center [467, 120] width 636 height 27
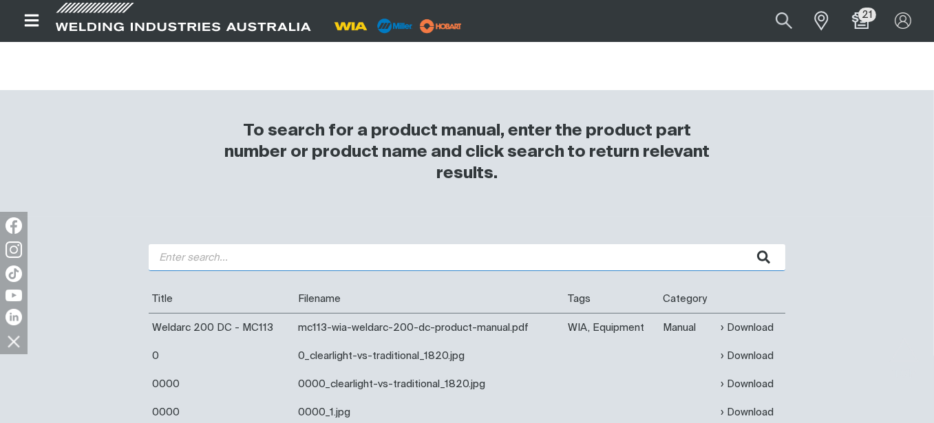
scroll to position [413, 0]
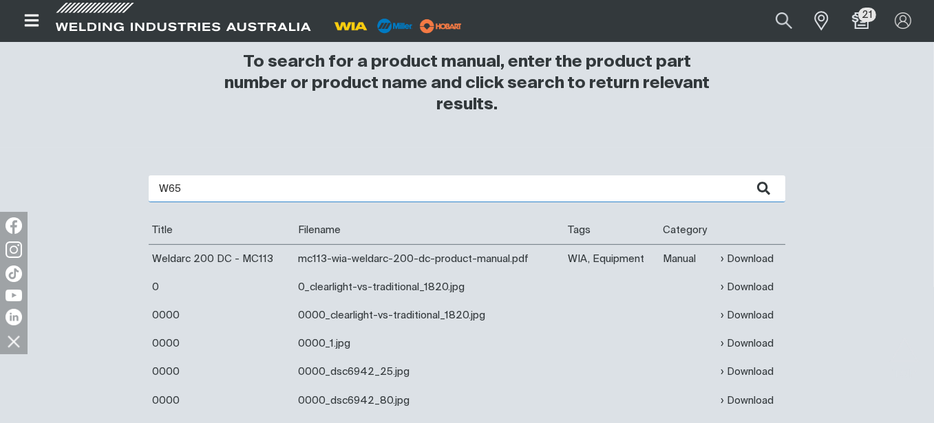
click at [742, 175] on button "submit" at bounding box center [763, 188] width 43 height 27
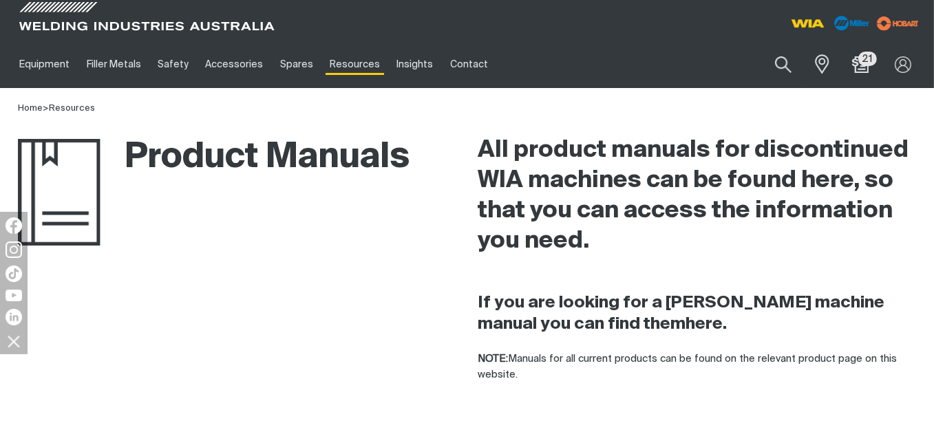
scroll to position [344, 0]
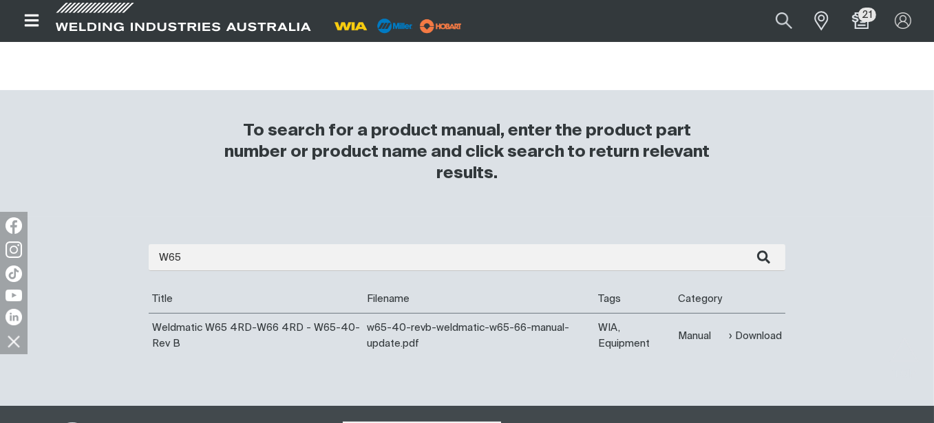
click at [695, 338] on td "Manual" at bounding box center [699, 336] width 51 height 45
click at [702, 336] on td "Manual" at bounding box center [699, 336] width 51 height 45
click at [691, 335] on td "Manual" at bounding box center [699, 336] width 51 height 45
click at [700, 334] on td "Manual" at bounding box center [699, 336] width 51 height 45
click at [758, 337] on link "Download" at bounding box center [755, 336] width 53 height 16
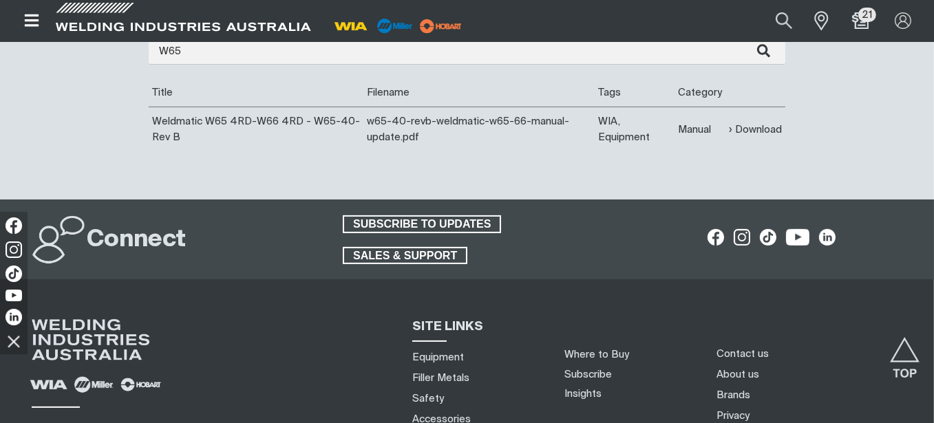
scroll to position [482, 0]
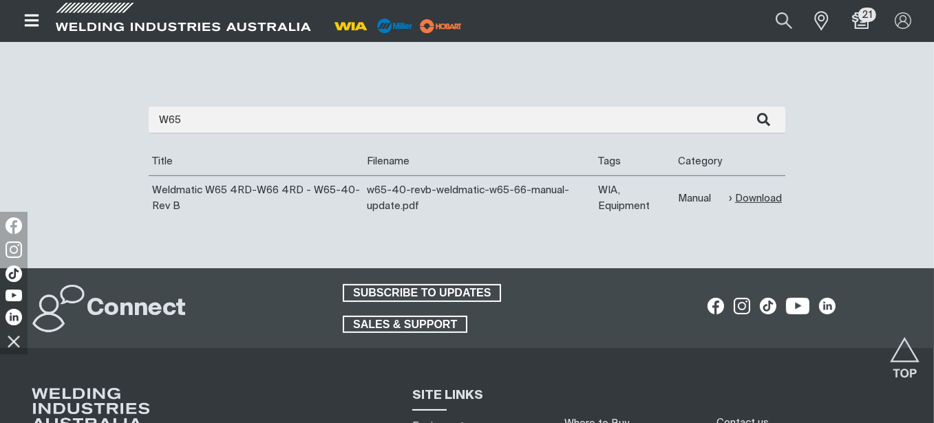
click at [767, 193] on link "Download" at bounding box center [755, 199] width 53 height 16
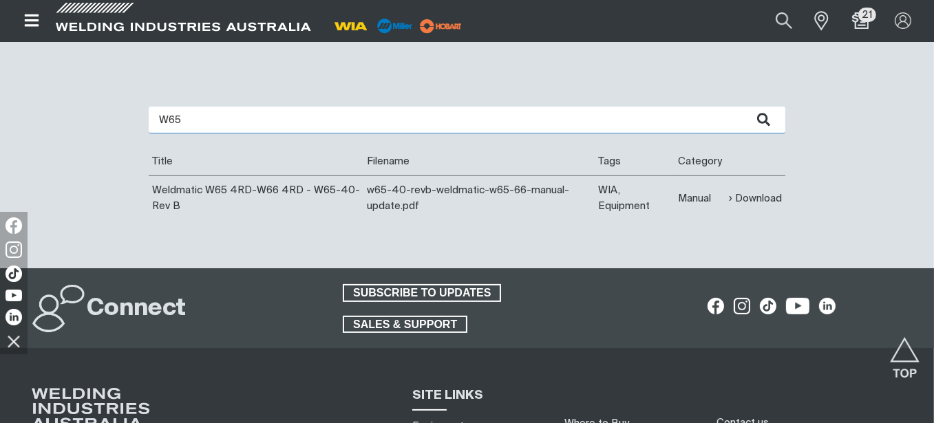
click at [418, 120] on input "W65" at bounding box center [467, 120] width 636 height 27
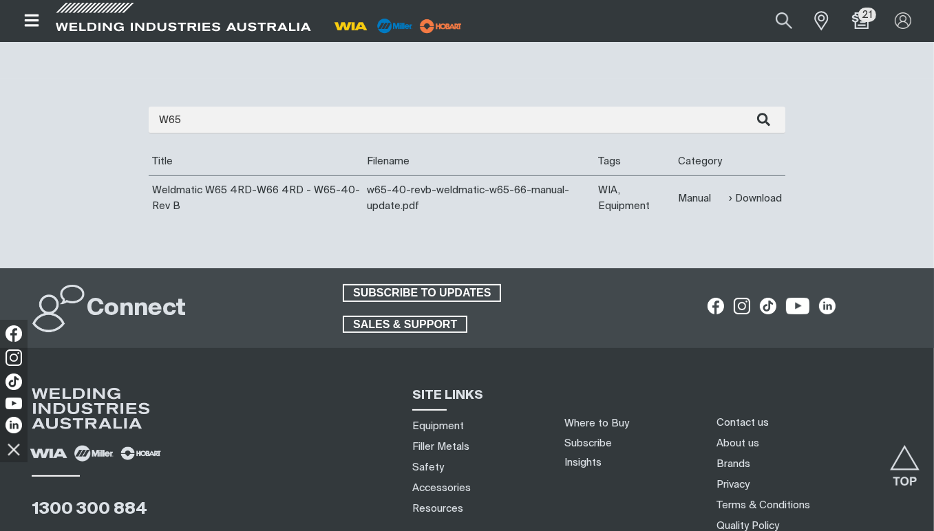
click at [539, 56] on div "To search for a product manual, enter the product part number or product name a…" at bounding box center [466, 31] width 499 height 96
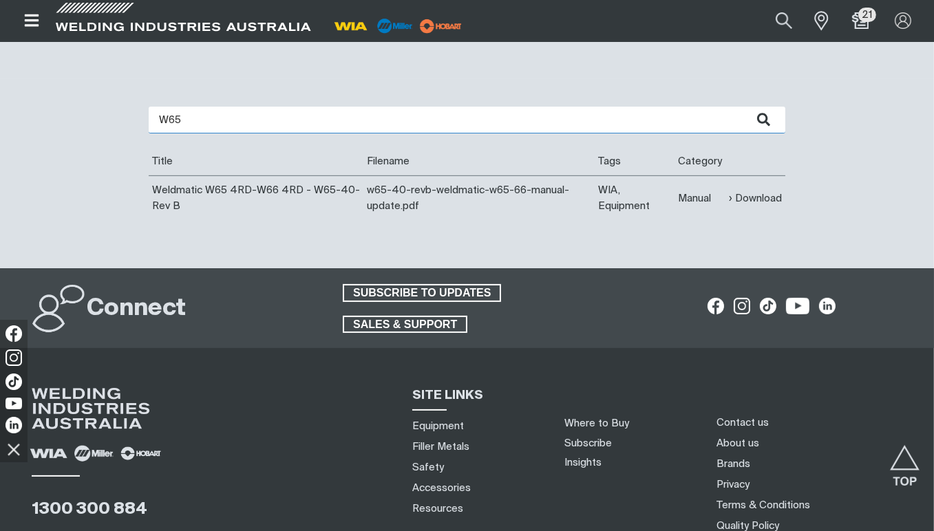
click at [283, 130] on input "W65" at bounding box center [467, 120] width 636 height 27
type input "W6"
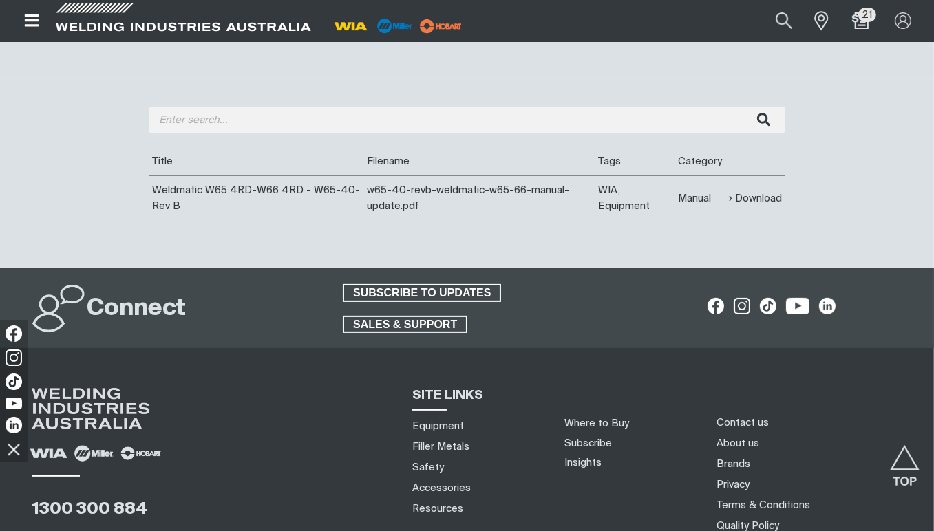
click at [369, 87] on div "Are you looking for a product manual for a discontinued product? You're in the …" at bounding box center [467, 173] width 934 height 189
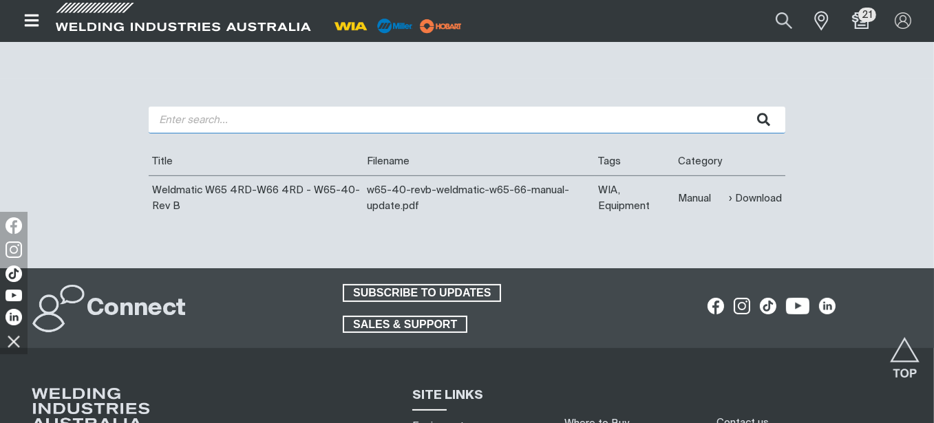
click at [363, 125] on input "search" at bounding box center [467, 120] width 636 height 27
click at [742, 107] on button "submit" at bounding box center [763, 120] width 43 height 27
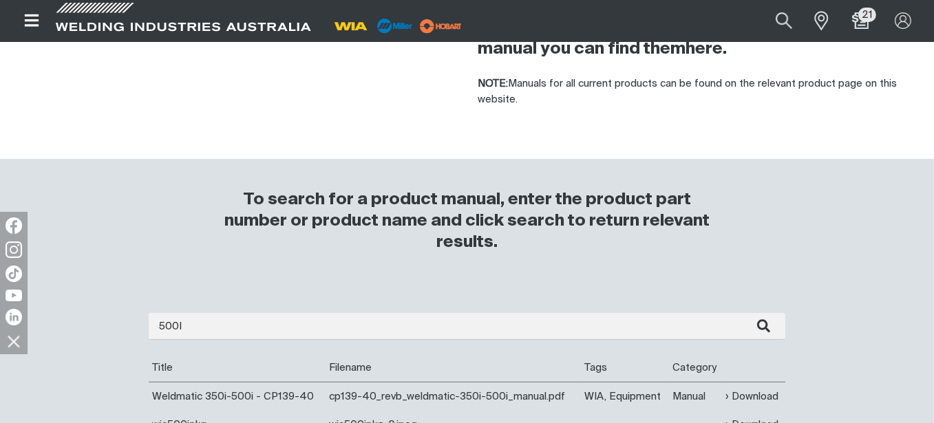
scroll to position [482, 0]
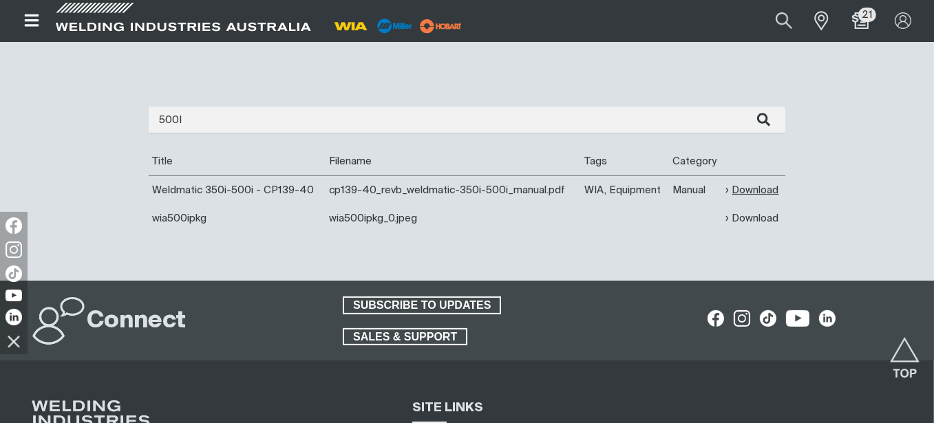
click at [738, 189] on link "Download" at bounding box center [752, 190] width 53 height 16
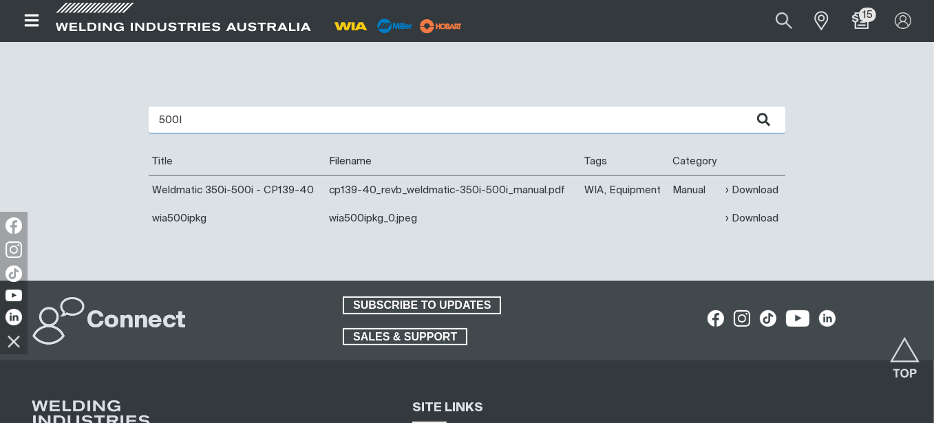
click at [363, 129] on input "500I" at bounding box center [467, 120] width 636 height 27
type input "5"
type input "W65"
click at [742, 107] on button "submit" at bounding box center [763, 120] width 43 height 27
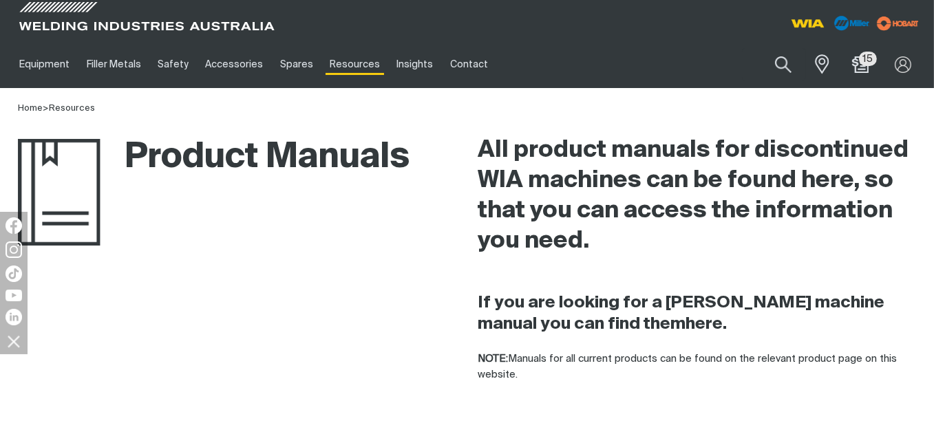
scroll to position [344, 0]
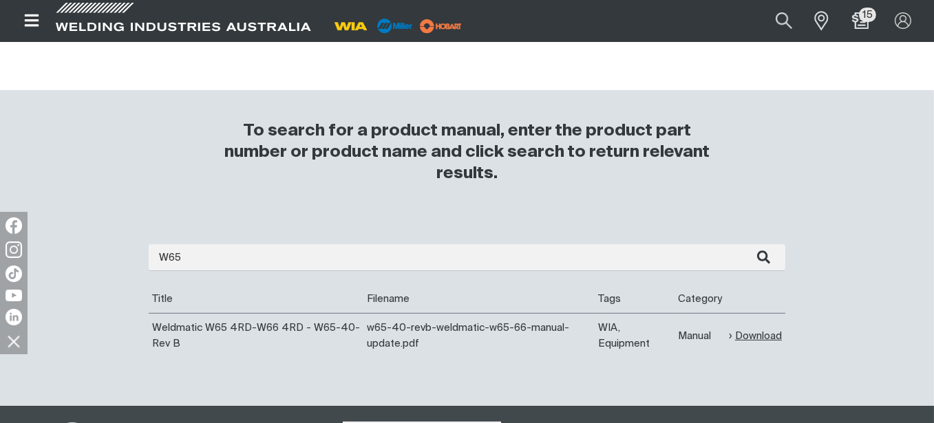
click at [753, 338] on link "Download" at bounding box center [755, 336] width 53 height 16
click at [758, 329] on td "Download" at bounding box center [755, 336] width 60 height 45
click at [758, 332] on link "Download" at bounding box center [755, 336] width 53 height 16
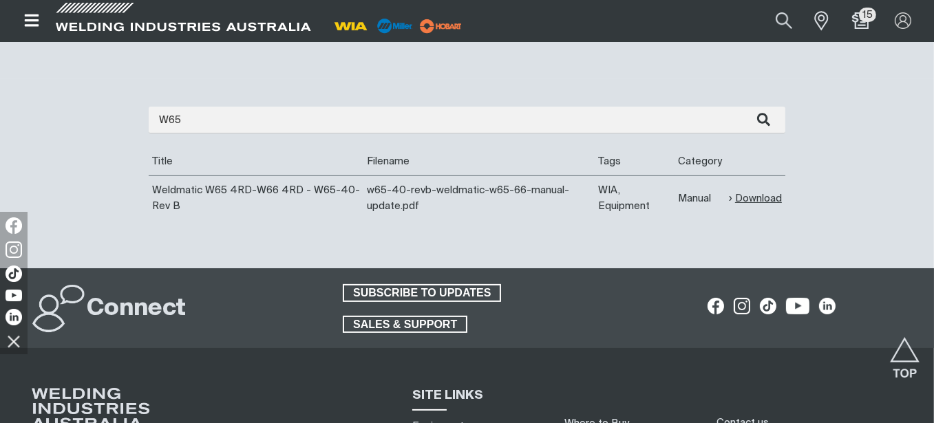
click at [753, 199] on link "Download" at bounding box center [755, 199] width 53 height 16
click at [299, 67] on div "To search for a product manual, enter the product part number or product name a…" at bounding box center [466, 31] width 499 height 96
